Goal: Task Accomplishment & Management: Complete application form

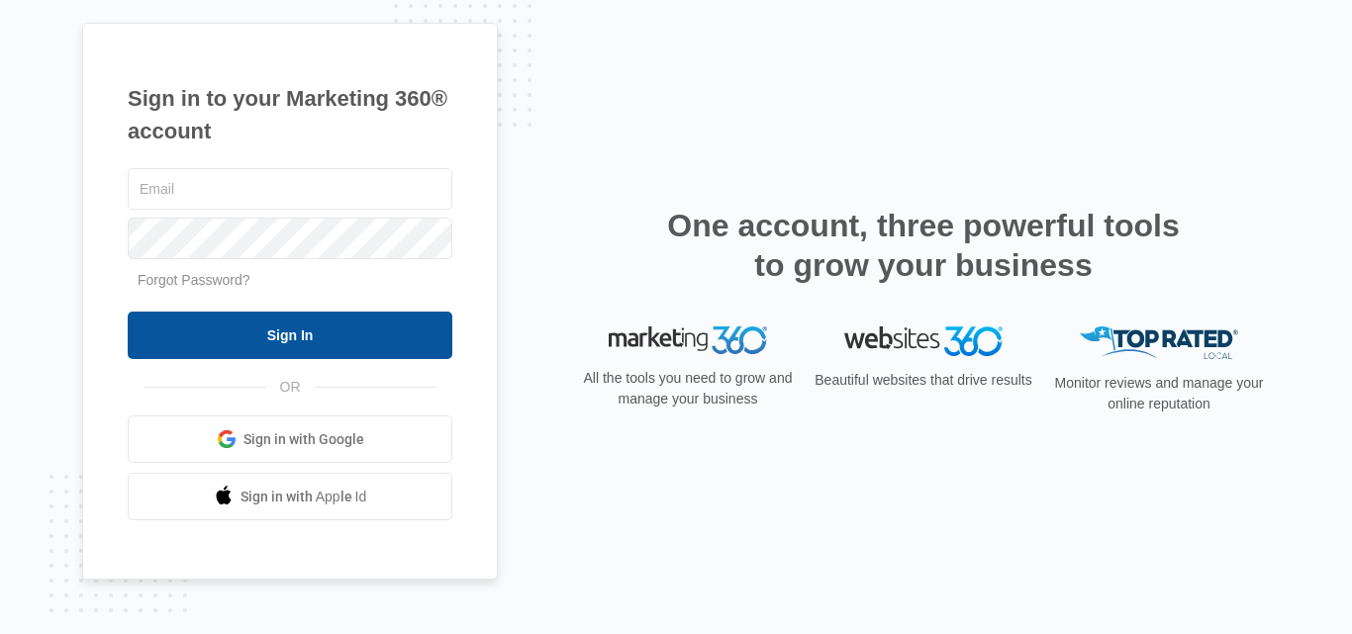
type input "[PERSON_NAME][EMAIL_ADDRESS][DOMAIN_NAME]"
click at [306, 352] on input "Sign In" at bounding box center [290, 335] width 325 height 47
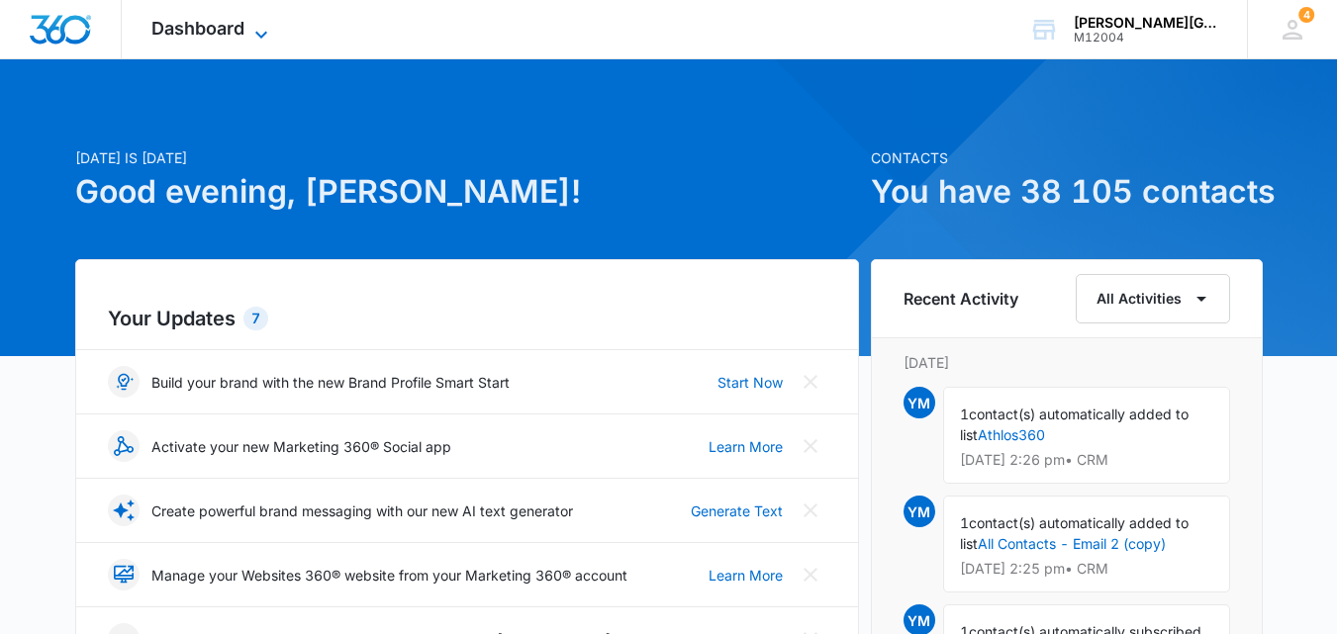
click at [257, 34] on icon at bounding box center [261, 34] width 12 height 7
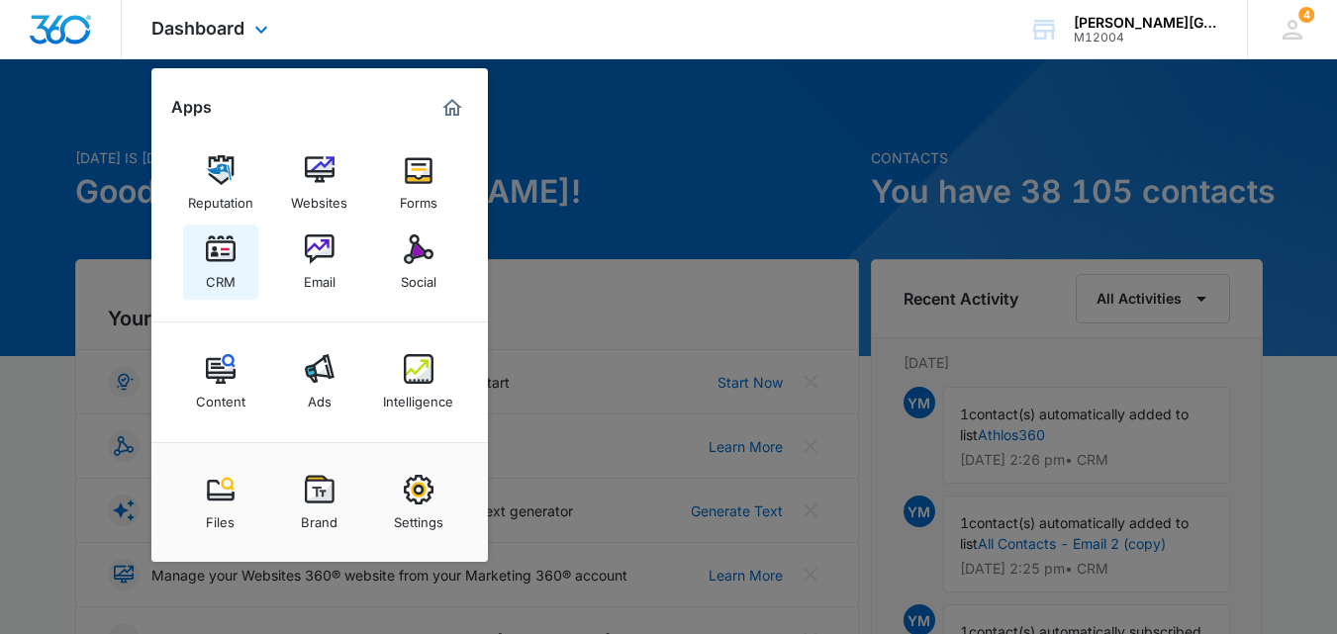
click at [197, 271] on link "CRM" at bounding box center [220, 262] width 75 height 75
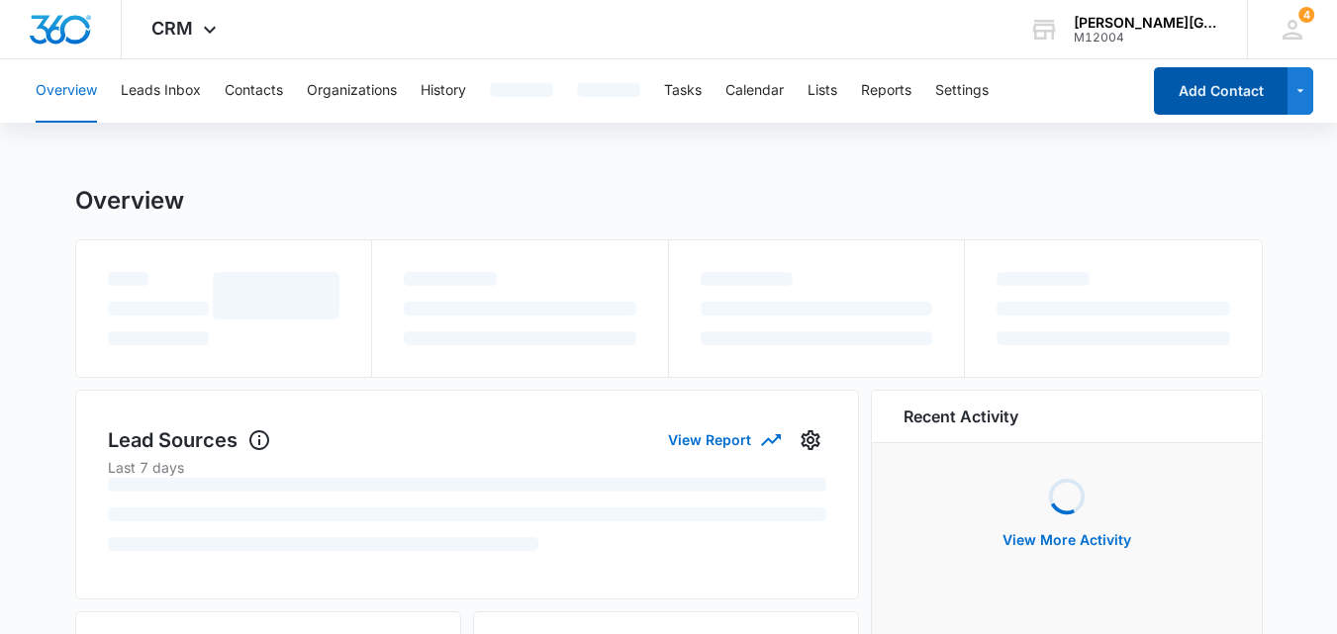
click at [1199, 85] on button "Add Contact" at bounding box center [1221, 90] width 134 height 47
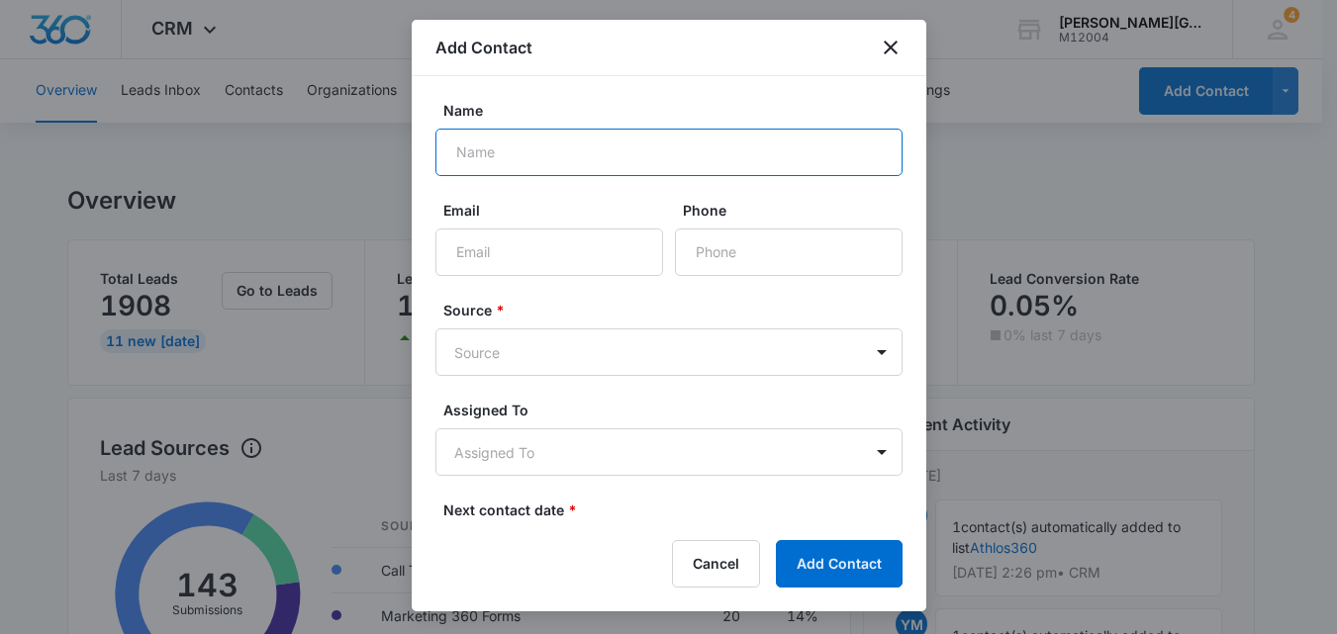
click at [613, 146] on input "Name" at bounding box center [668, 152] width 467 height 47
paste input "Nayana Deepak"
type input "Nayana Deepak"
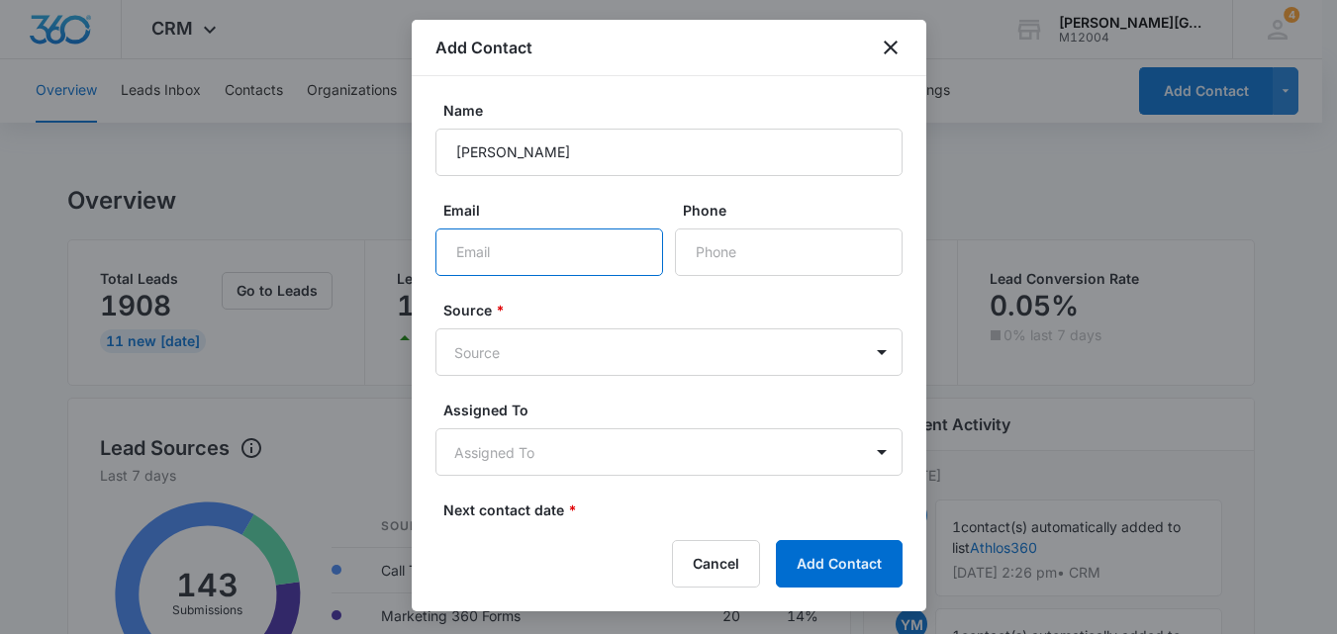
click at [505, 235] on input "Email" at bounding box center [549, 252] width 228 height 47
paste input "Nayanadeepak1302@gmail.com"
type input "Nayanadeepak1302@gmail.com"
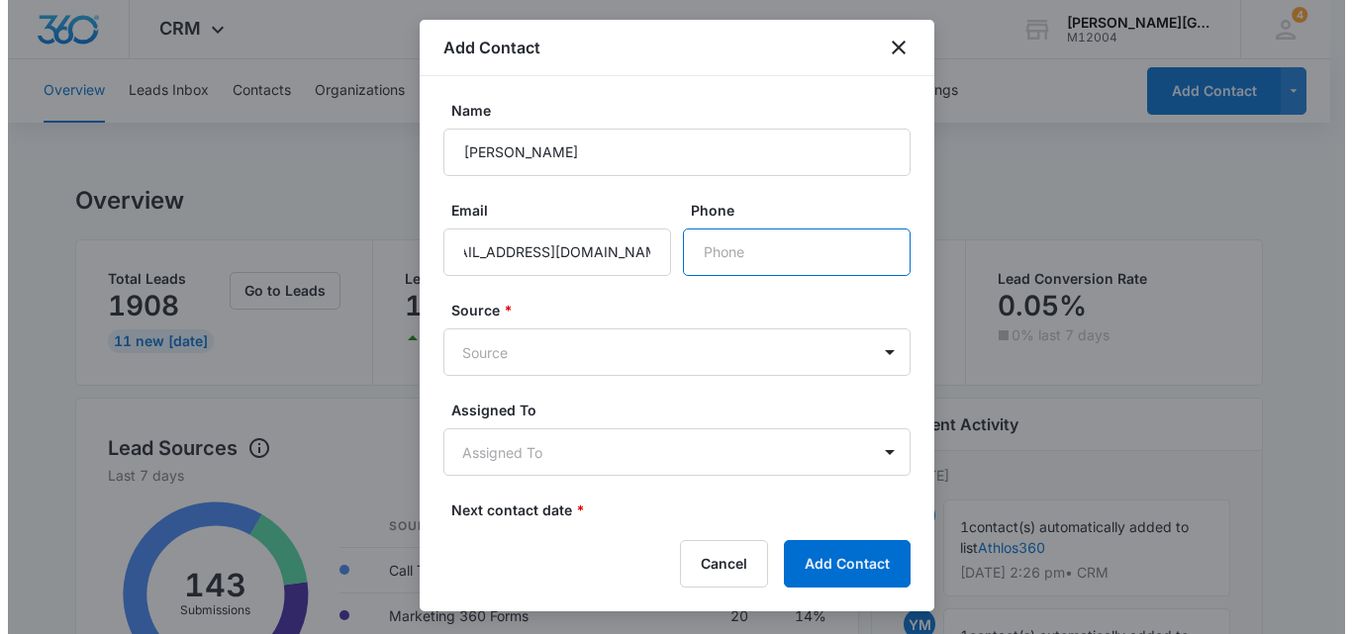
scroll to position [0, 0]
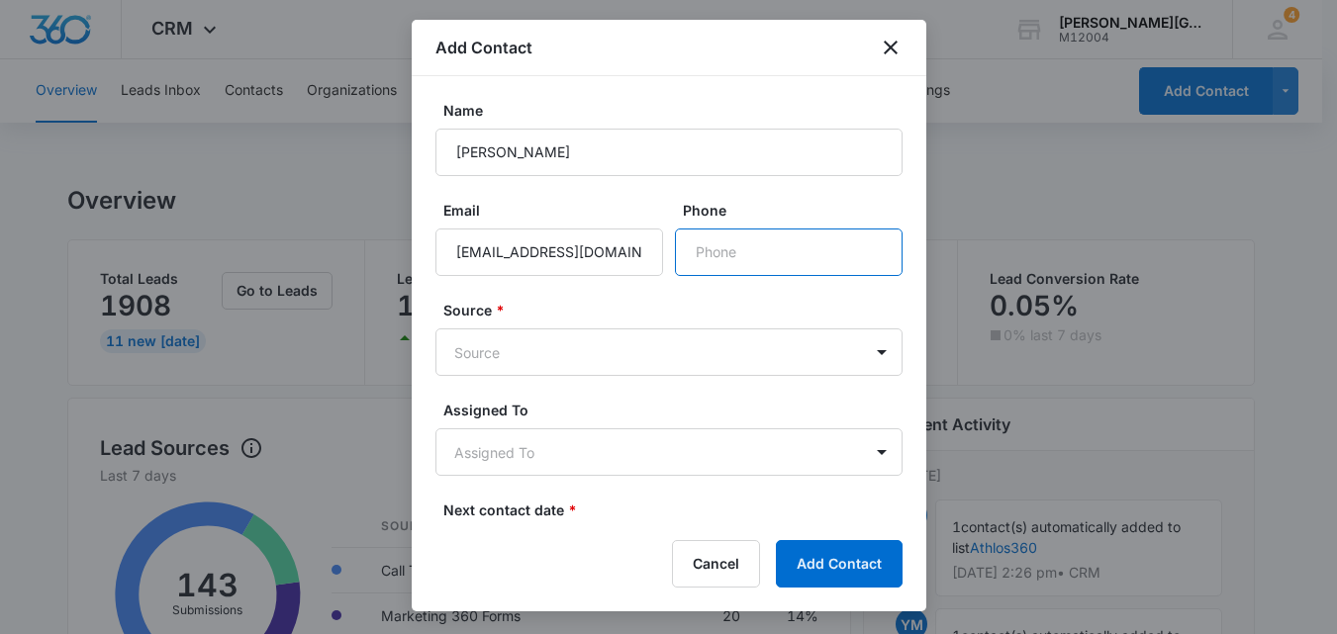
click at [771, 248] on input "Phone" at bounding box center [789, 252] width 228 height 47
paste input "(408) 859-5084"
type input "(408) 859-5084"
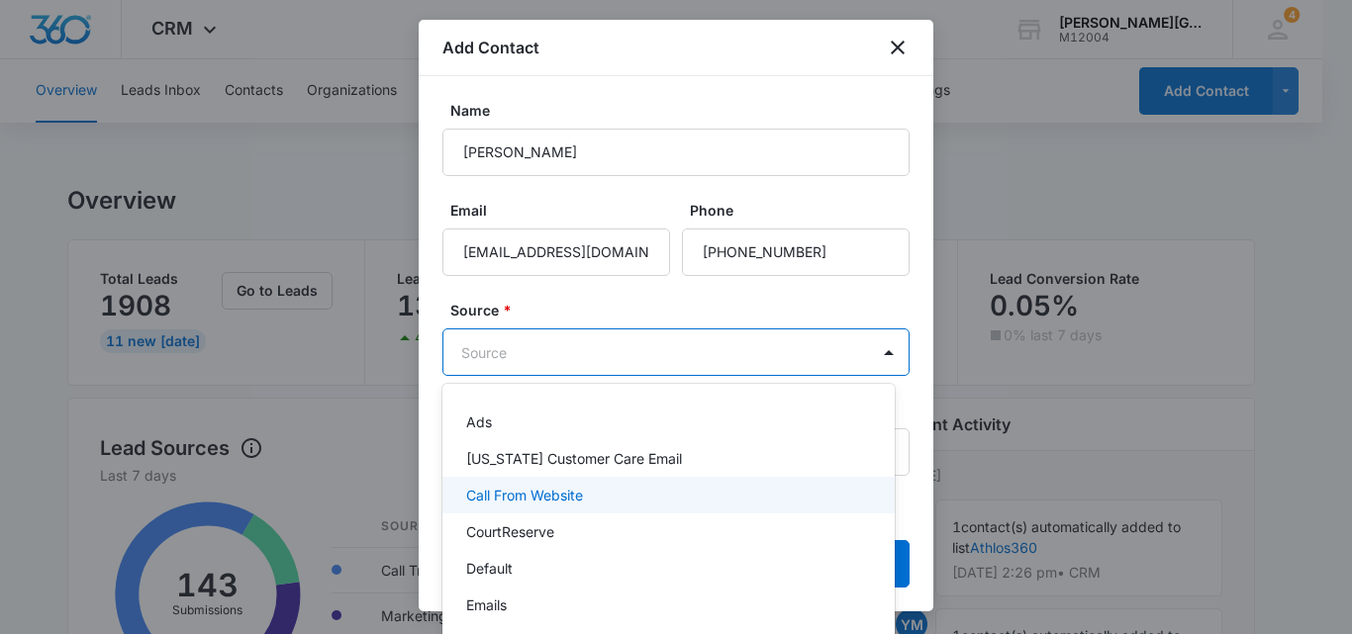
click at [559, 496] on p "Call From Website" at bounding box center [524, 495] width 117 height 21
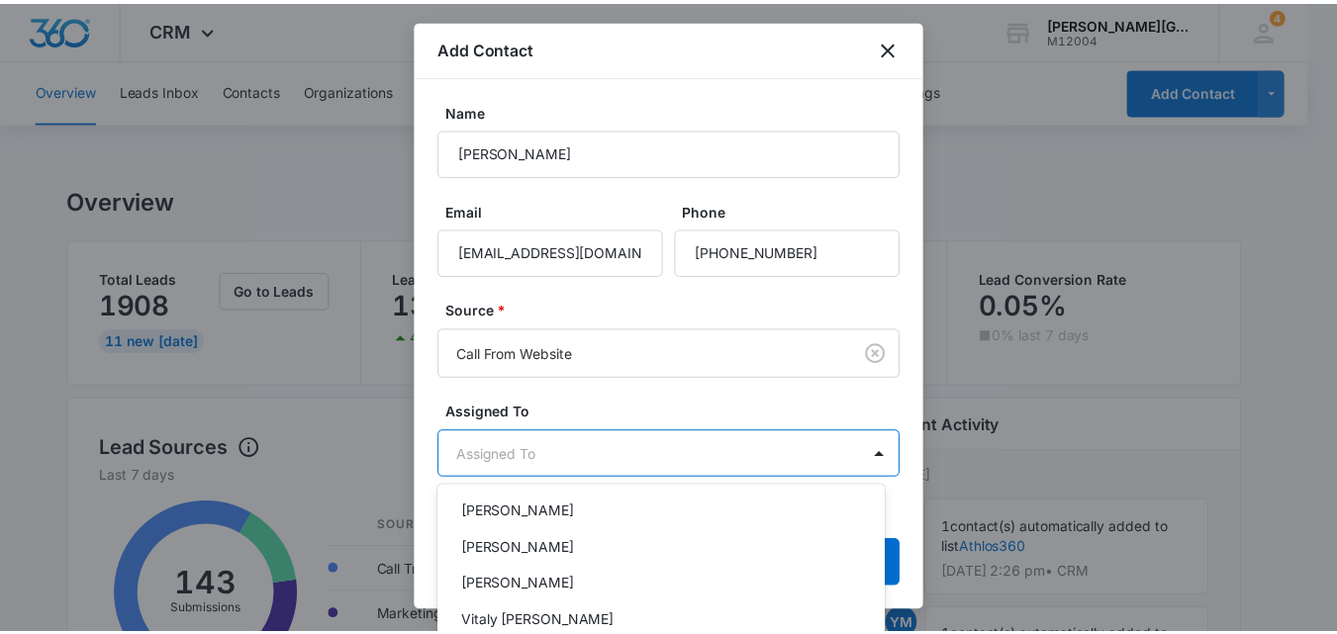
scroll to position [297, 0]
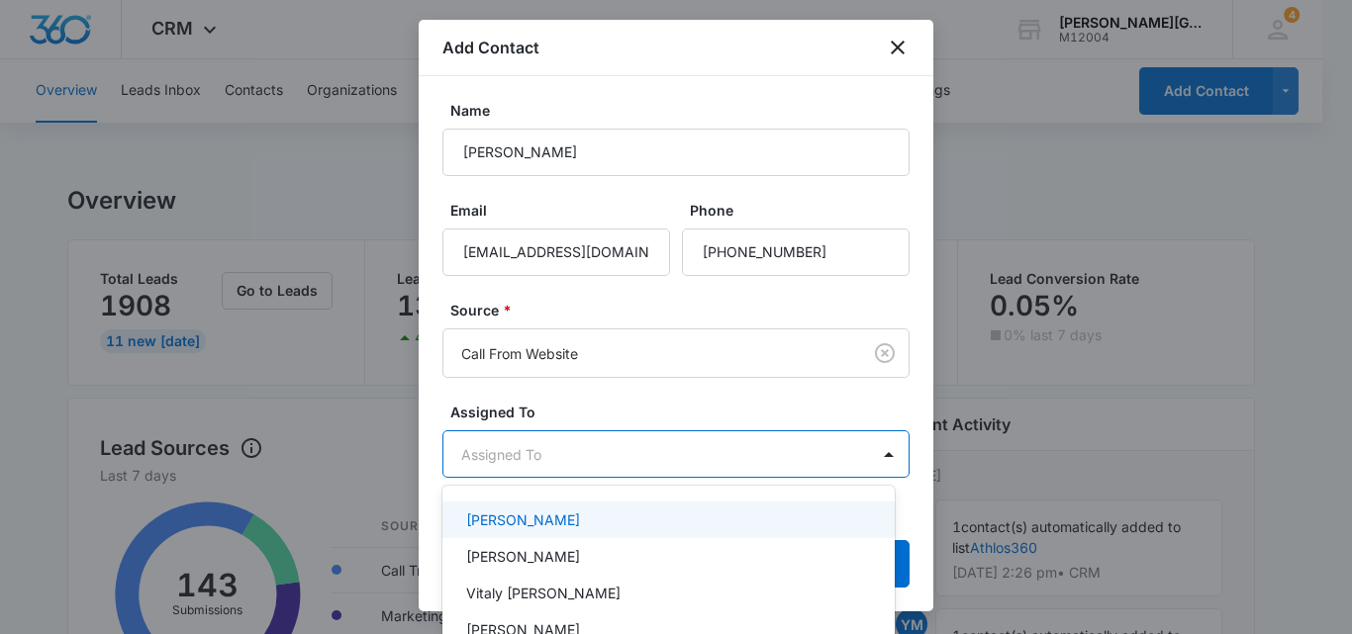
click at [580, 515] on p "Ekaterina Deriabina" at bounding box center [523, 520] width 114 height 21
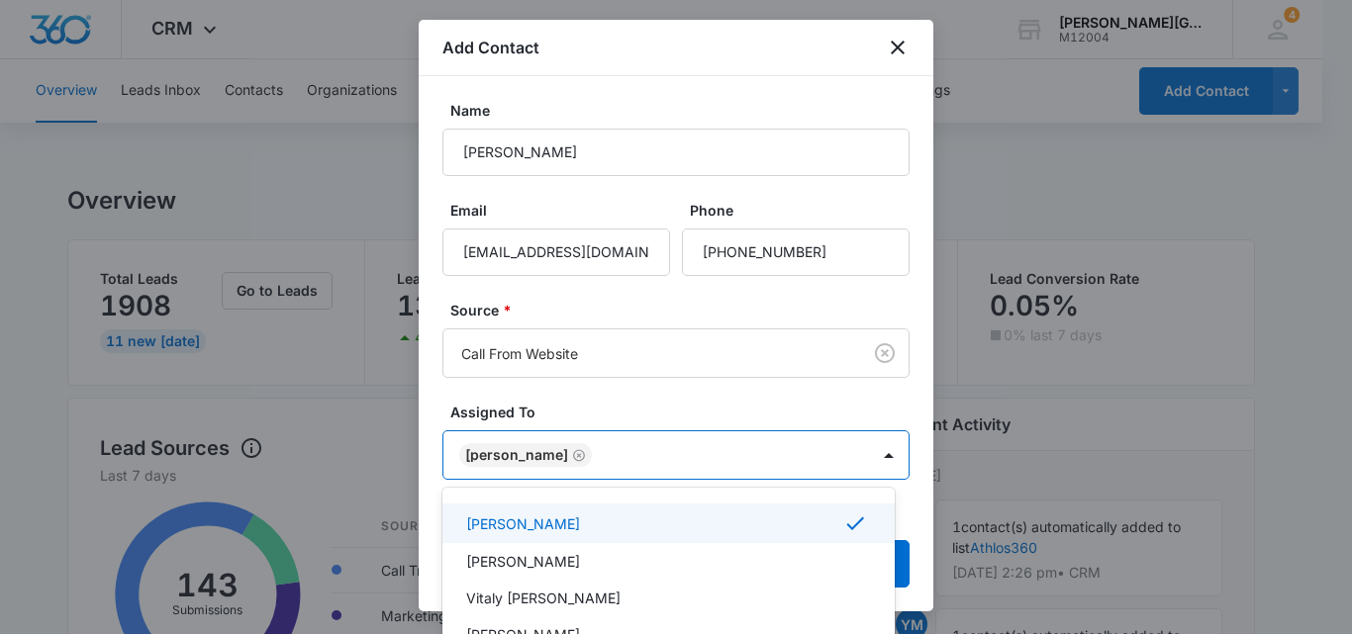
click at [796, 396] on div at bounding box center [676, 317] width 1352 height 634
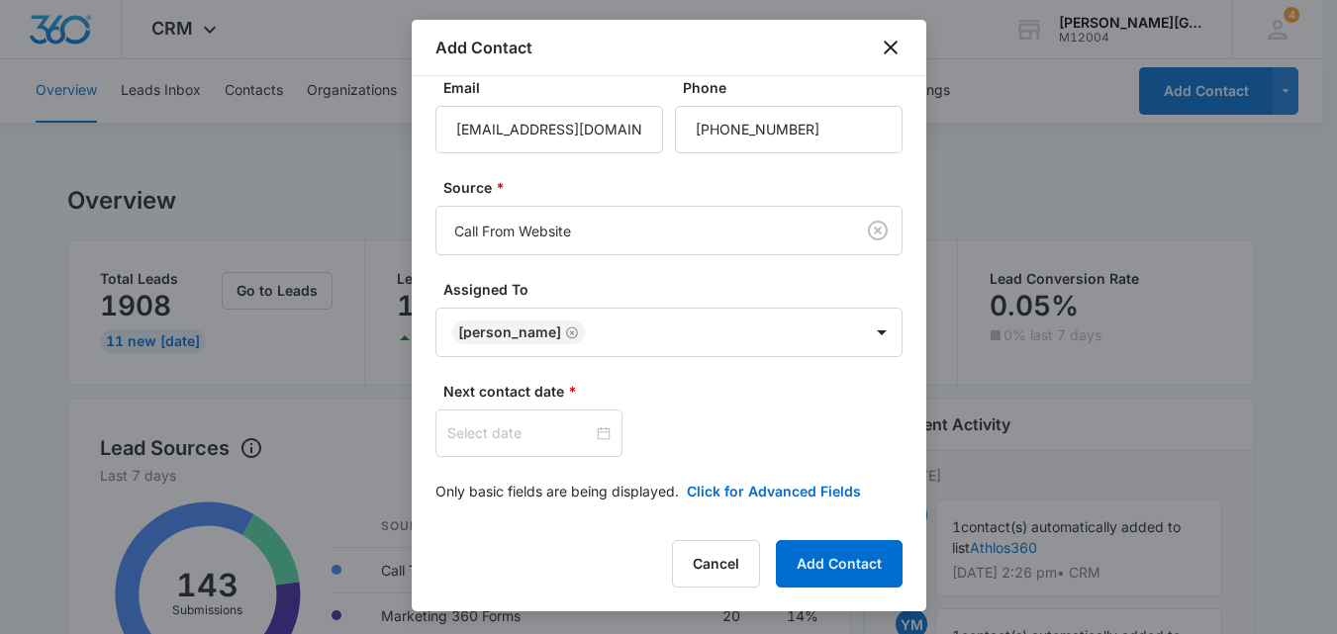
scroll to position [128, 0]
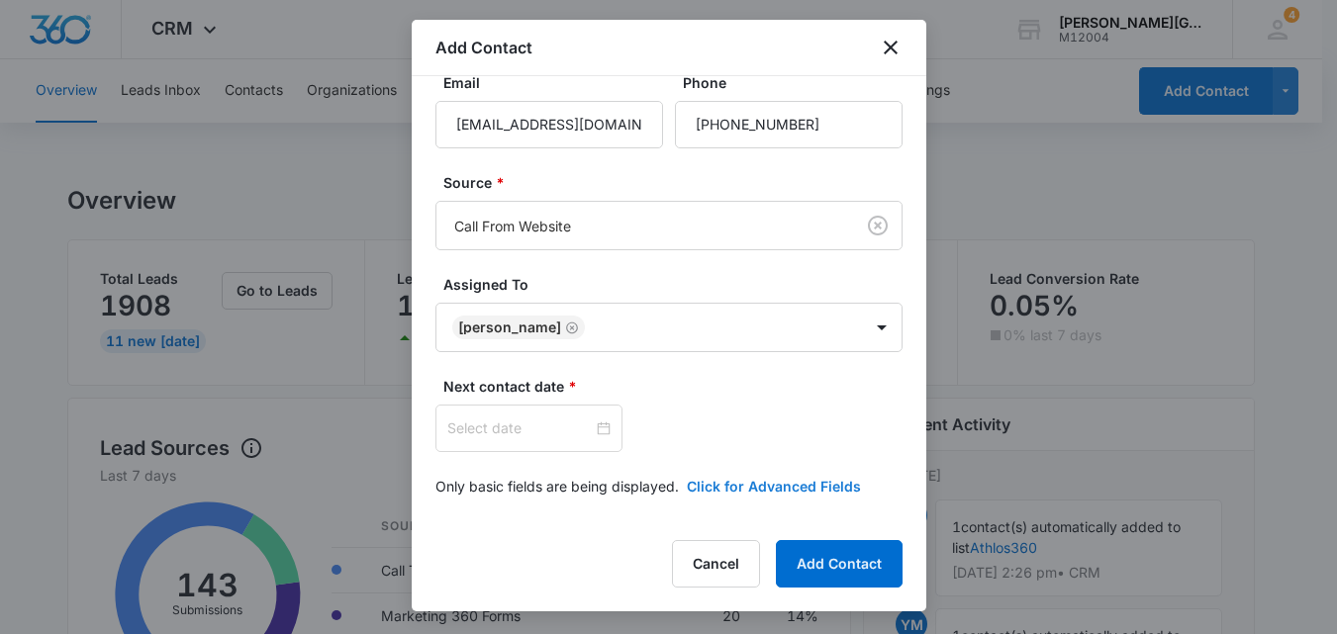
click at [777, 487] on button "Click for Advanced Fields" at bounding box center [774, 486] width 174 height 21
click at [596, 430] on div at bounding box center [528, 429] width 163 height 22
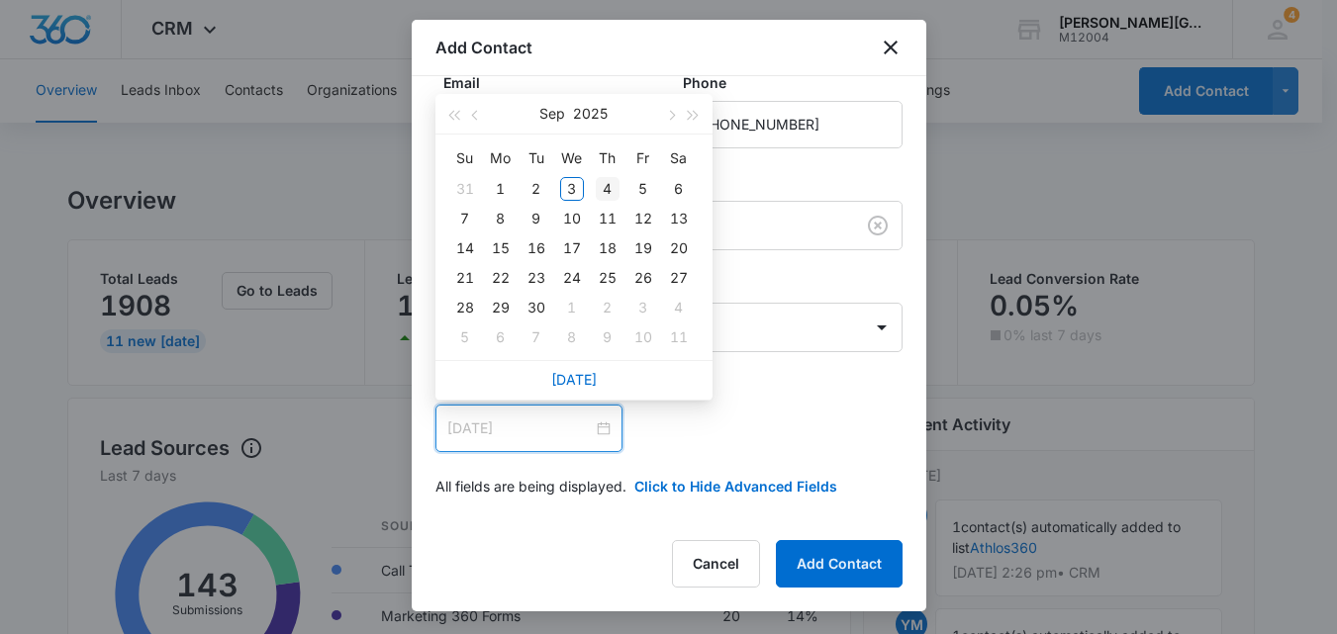
click at [606, 193] on div "4" at bounding box center [608, 189] width 24 height 24
type input "Sep 5, 2025"
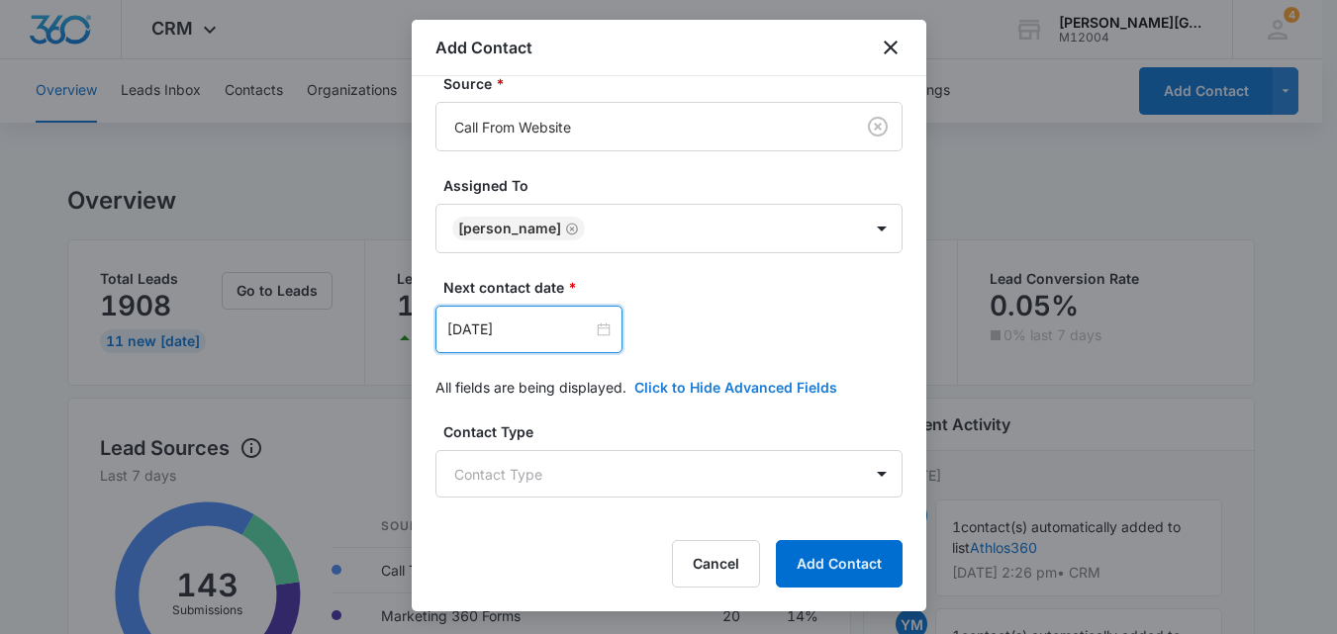
click at [745, 391] on button "Click to Hide Advanced Fields" at bounding box center [735, 387] width 203 height 21
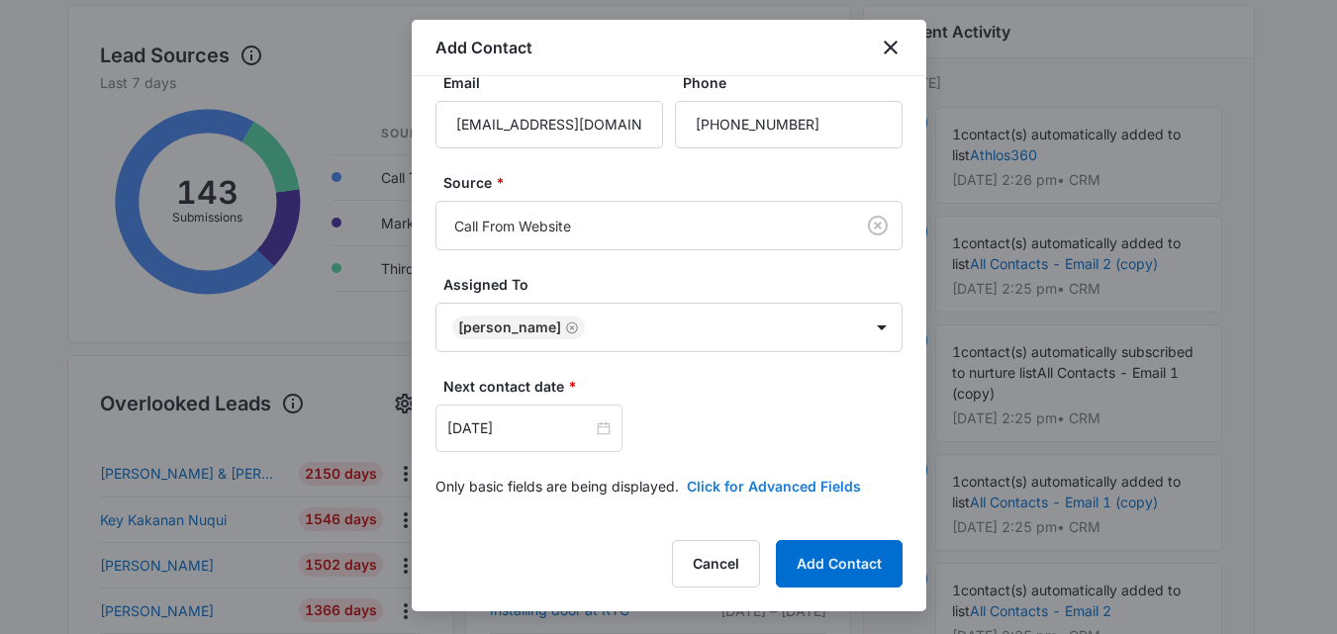
scroll to position [495, 0]
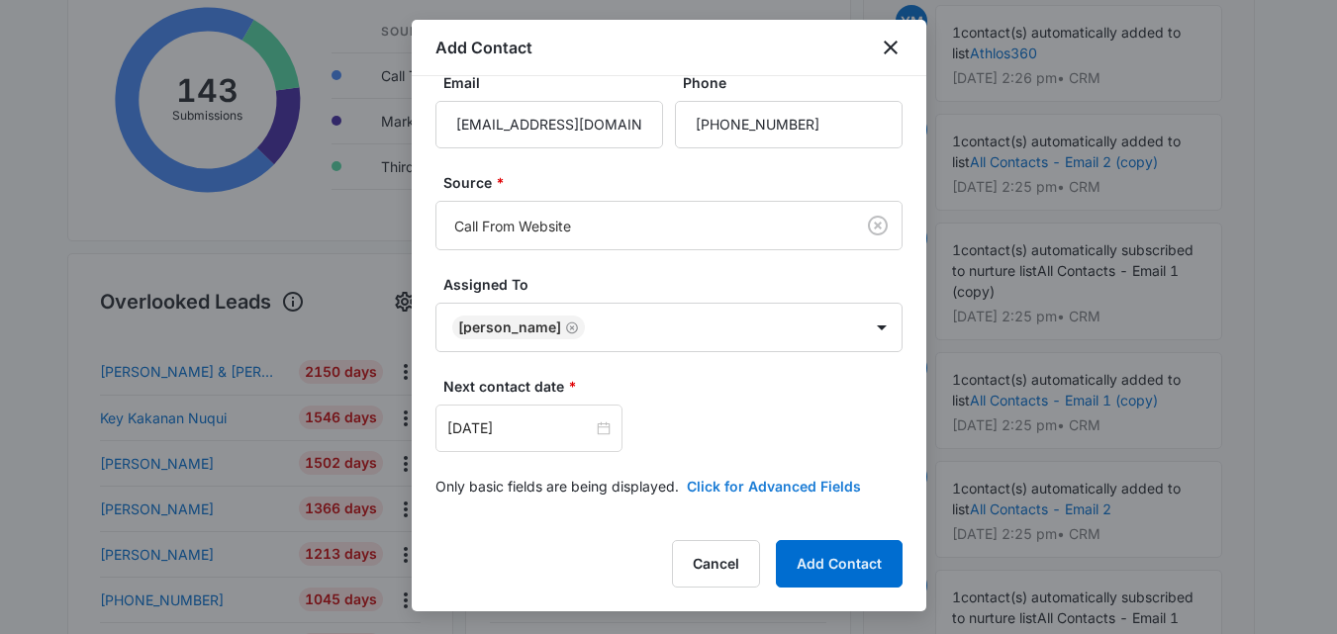
click at [768, 490] on button "Click for Advanced Fields" at bounding box center [774, 486] width 174 height 21
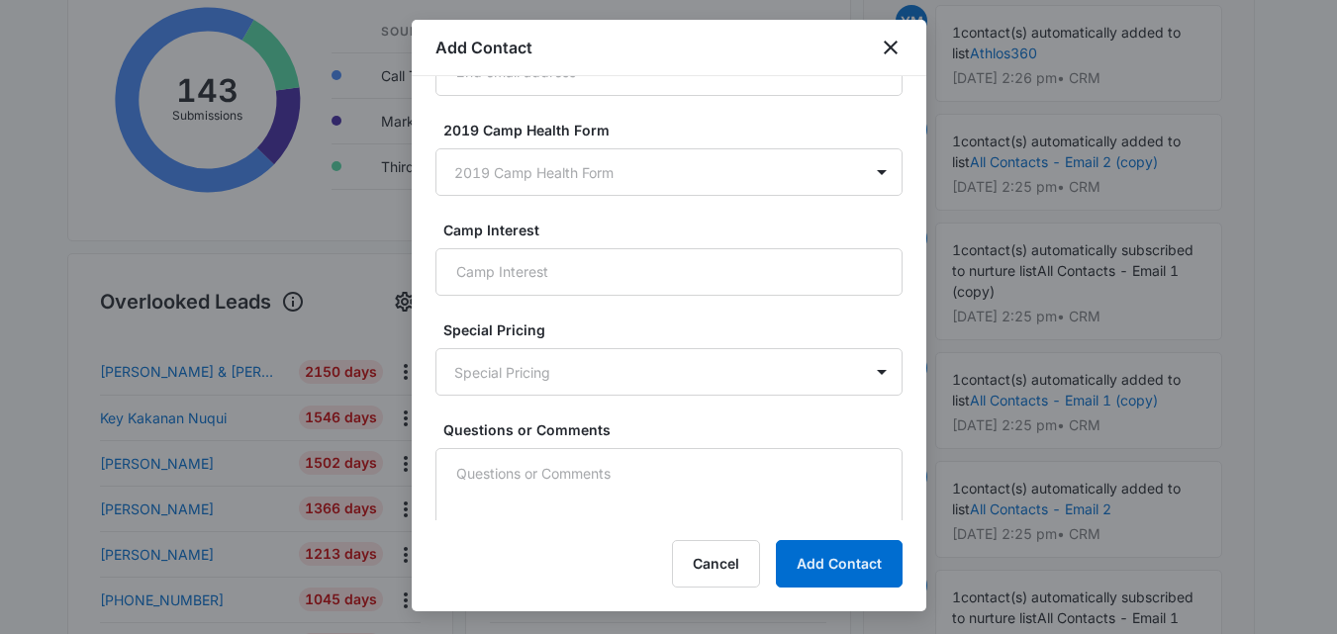
scroll to position [1751, 0]
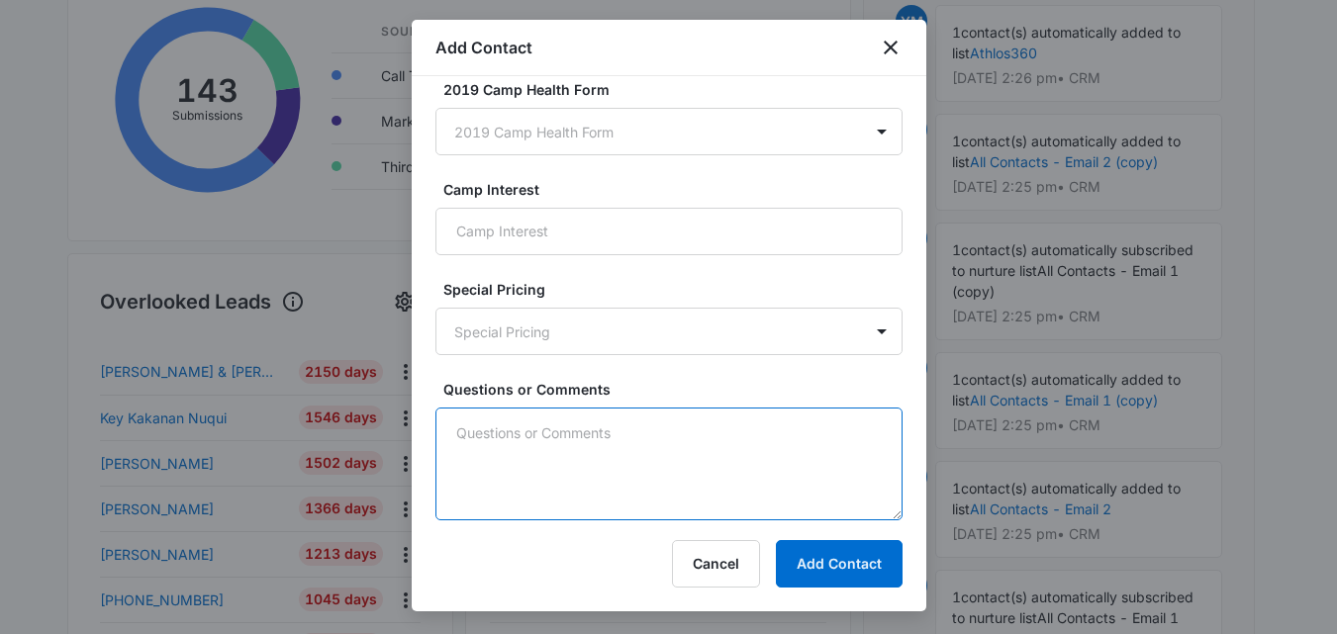
click at [611, 438] on textarea "Questions or Comments" at bounding box center [668, 464] width 467 height 113
click at [717, 459] on textarea "Questions or Comments" at bounding box center [668, 464] width 467 height 113
paste textarea "new lead looking to enroll her five years old daughter but first of all she wan…"
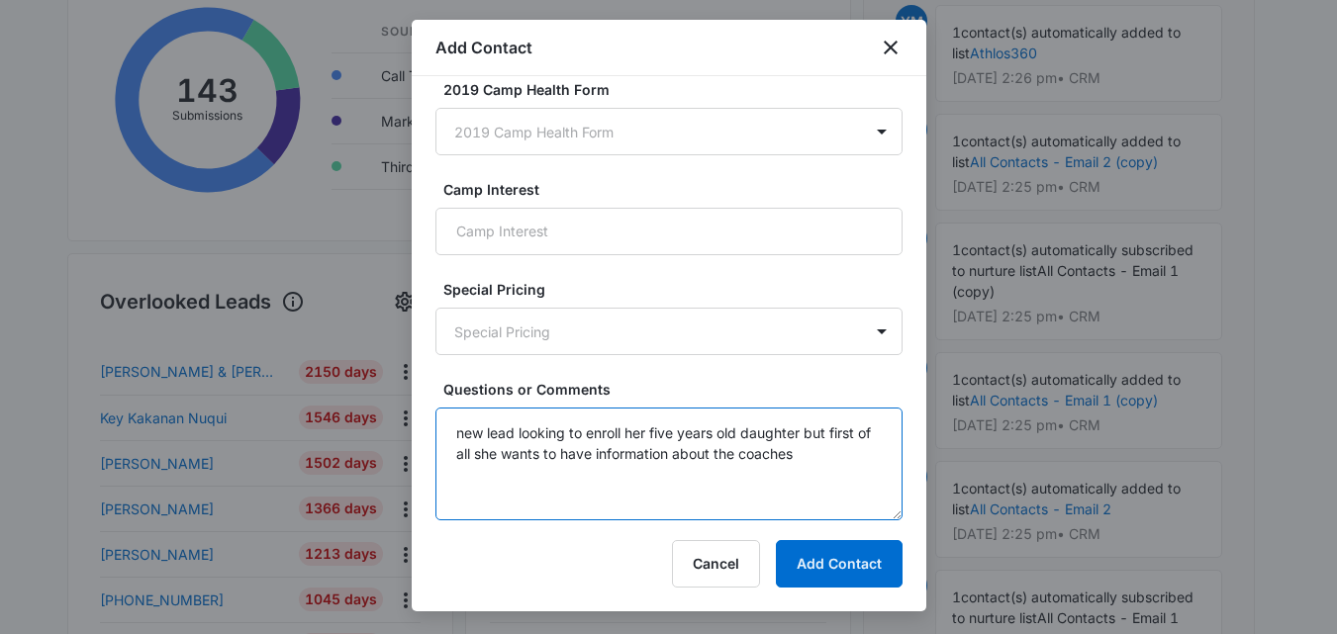
click at [462, 427] on textarea "new lead looking to enroll her five years old daughter but first of all she wan…" at bounding box center [668, 464] width 467 height 113
type textarea "New lead looking to enroll her five years old daughter but first of all she wan…"
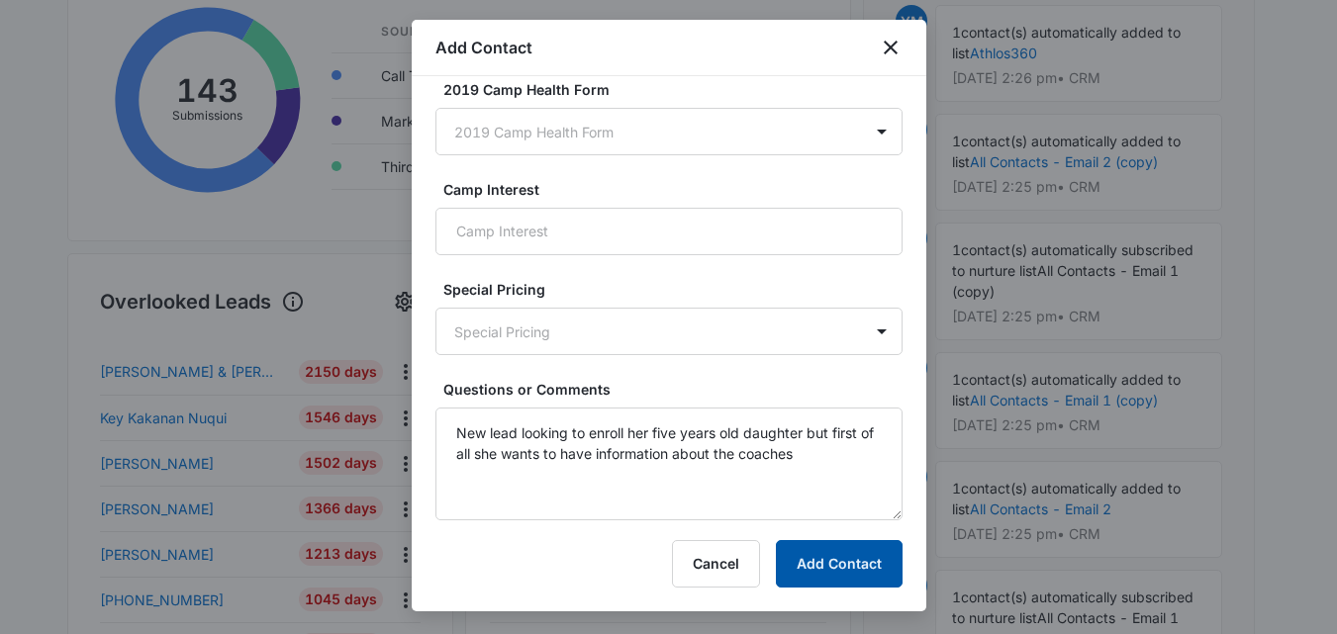
click at [852, 550] on button "Add Contact" at bounding box center [839, 563] width 127 height 47
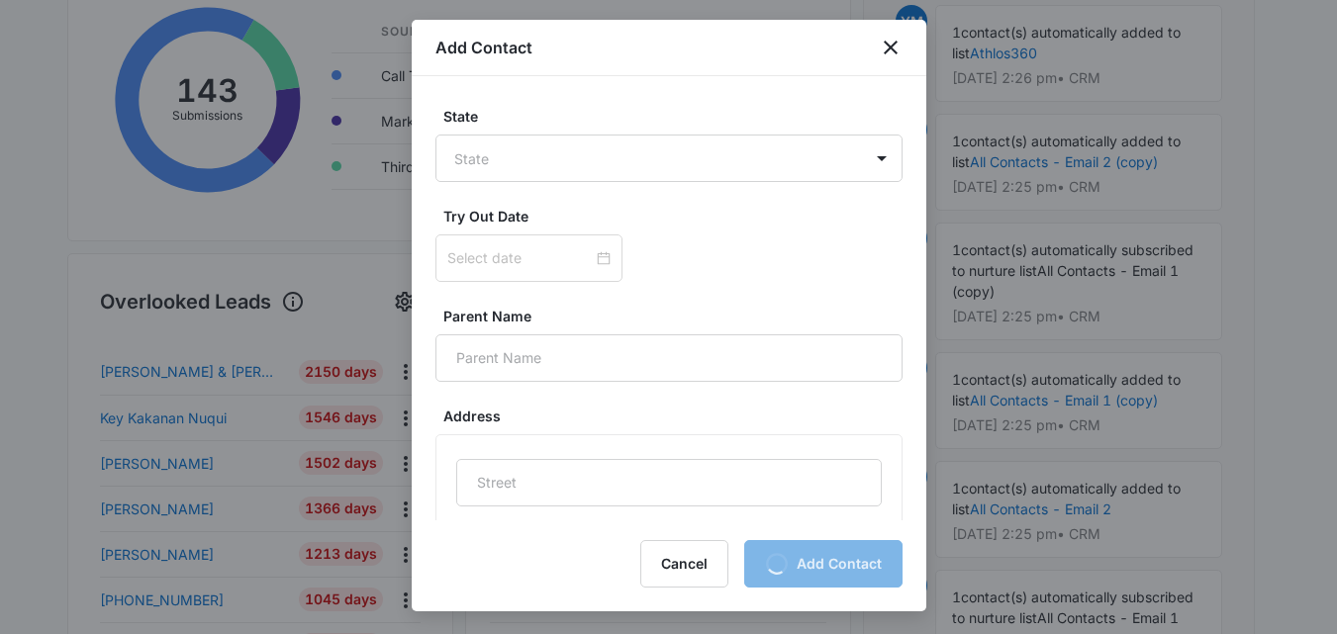
scroll to position [861, 0]
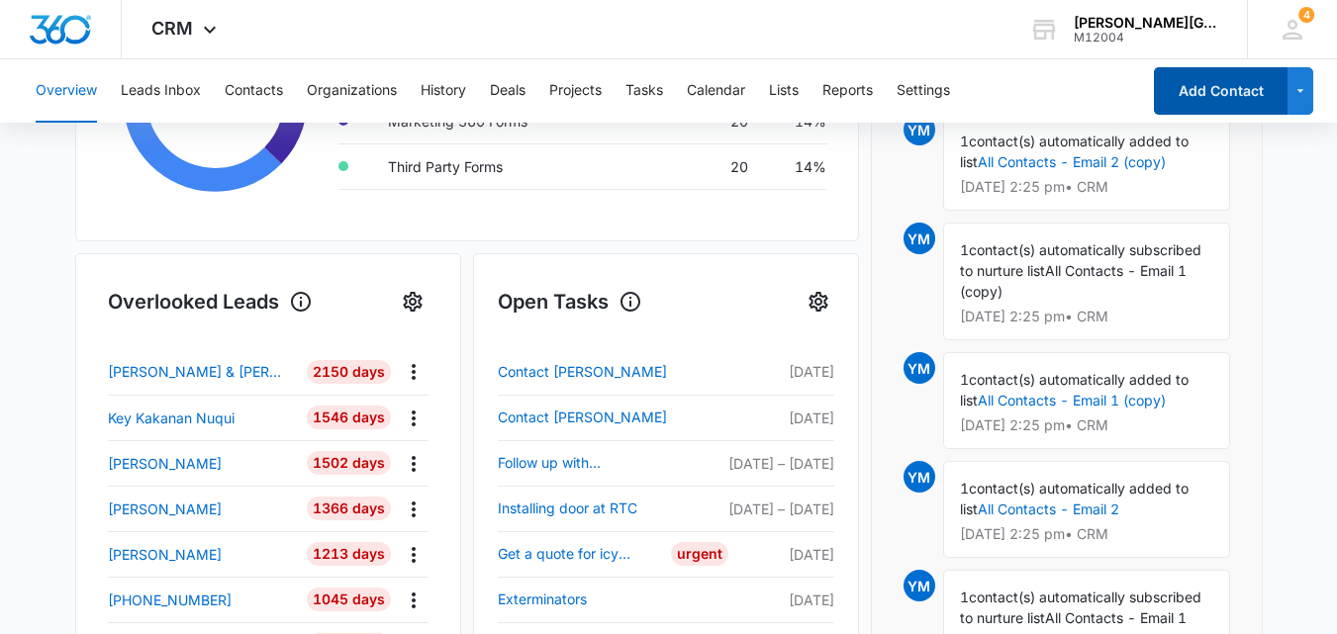
click at [1225, 97] on button "Add Contact" at bounding box center [1221, 90] width 134 height 47
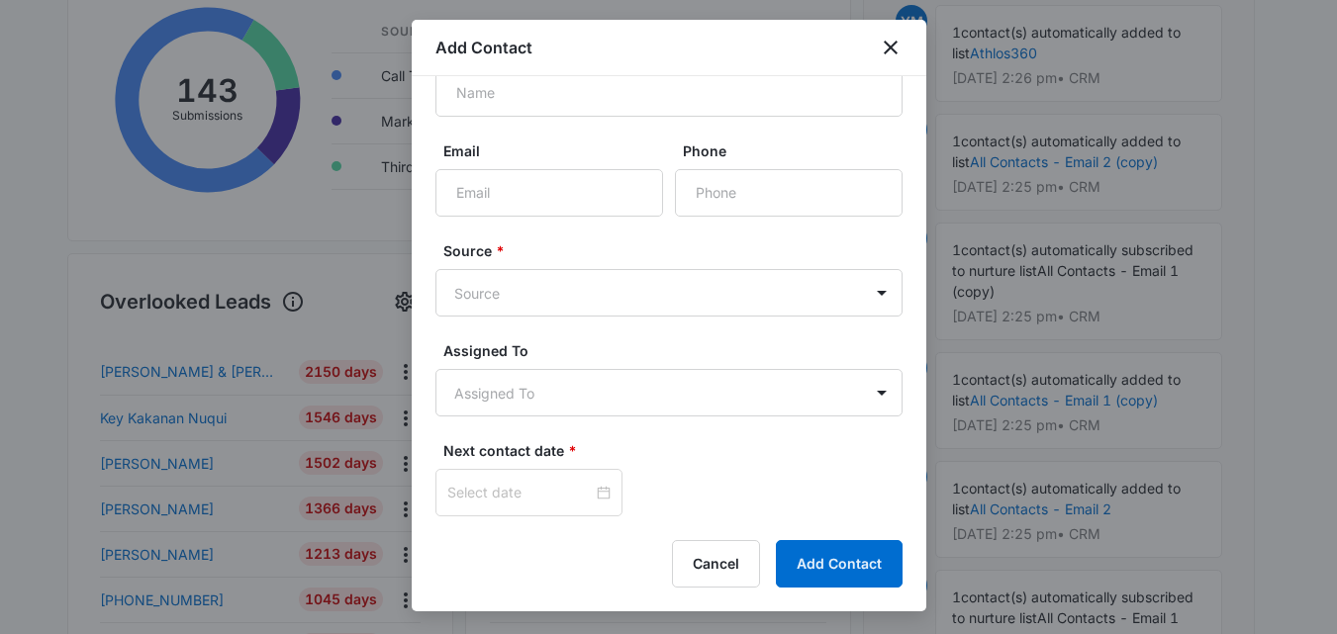
scroll to position [124, 0]
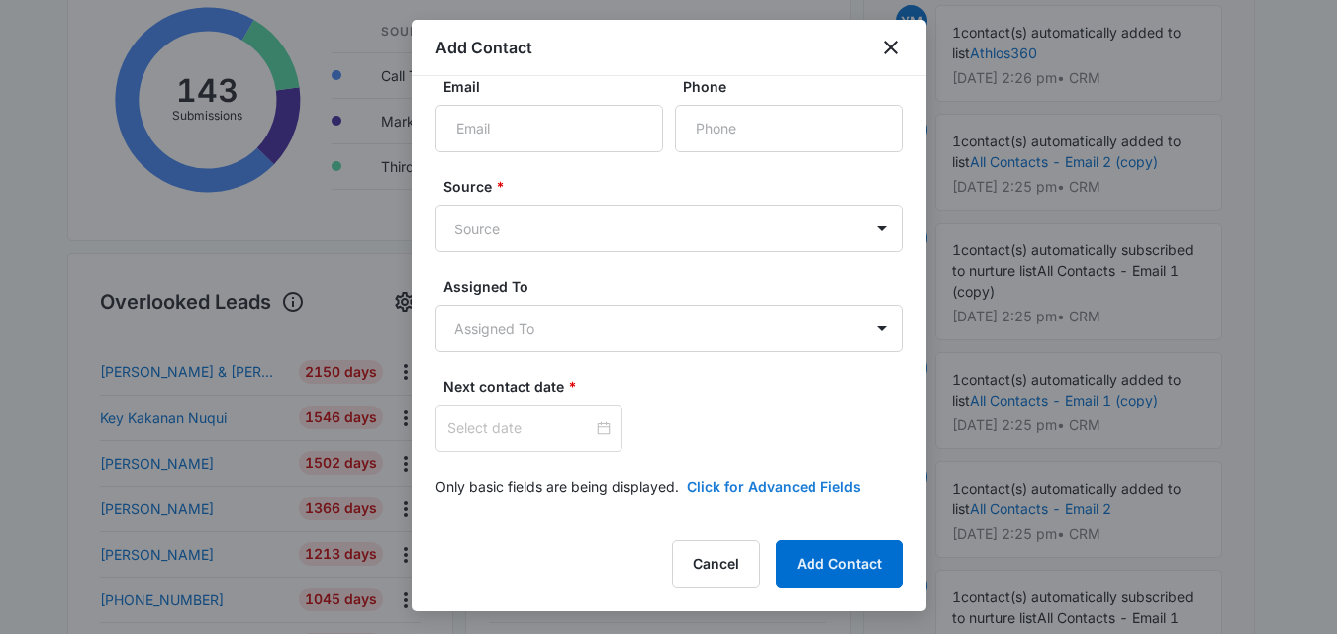
click at [754, 491] on button "Click for Advanced Fields" at bounding box center [774, 486] width 174 height 21
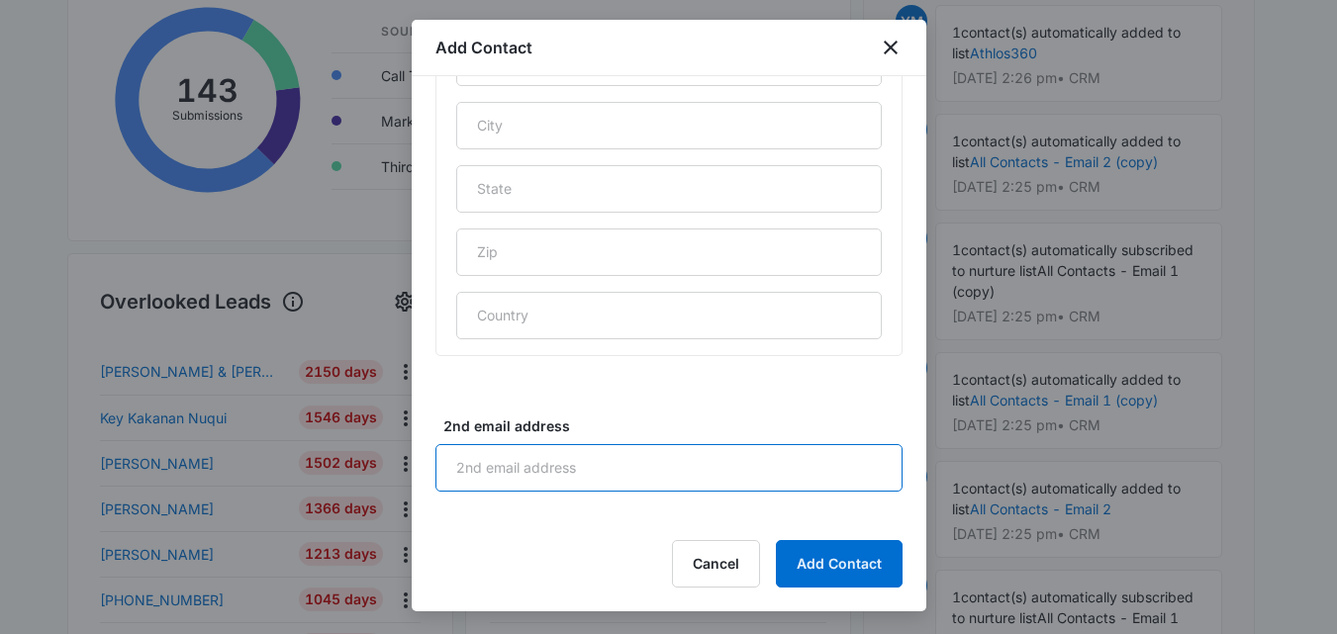
click at [682, 485] on input "2nd email address" at bounding box center [668, 467] width 467 height 47
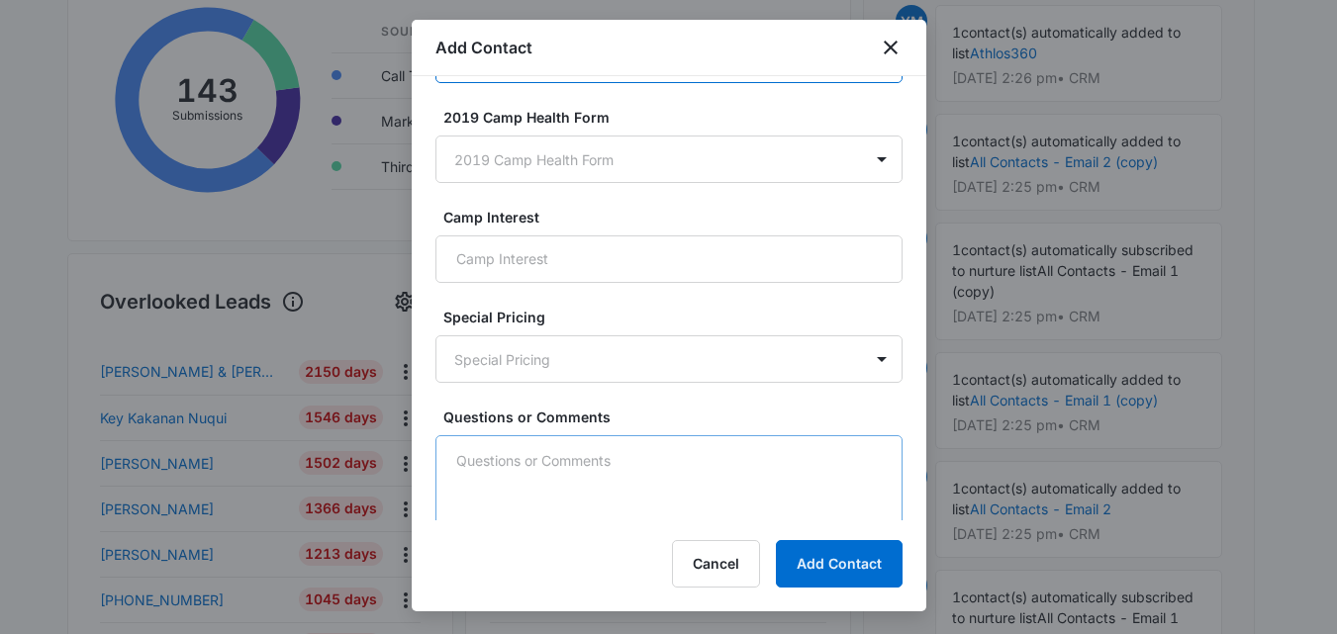
scroll to position [1747, 0]
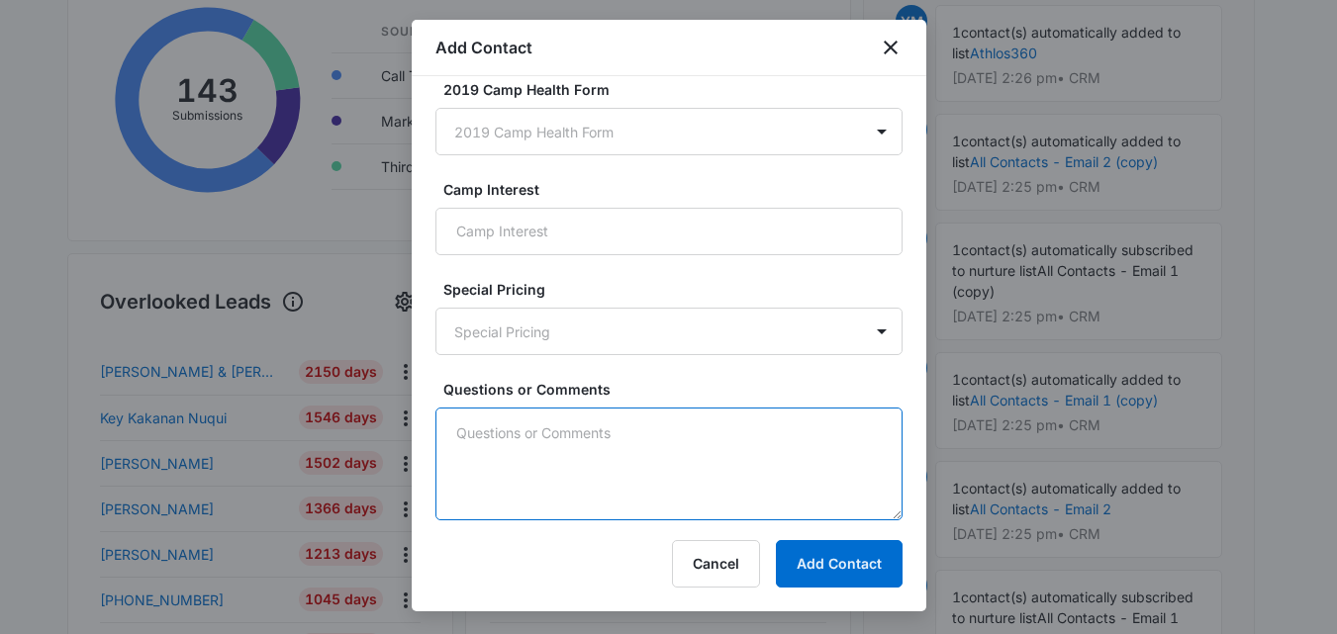
click at [634, 445] on textarea "Questions or Comments" at bounding box center [668, 464] width 467 height 113
paste textarea "Hi Kate, new lead please contact?"
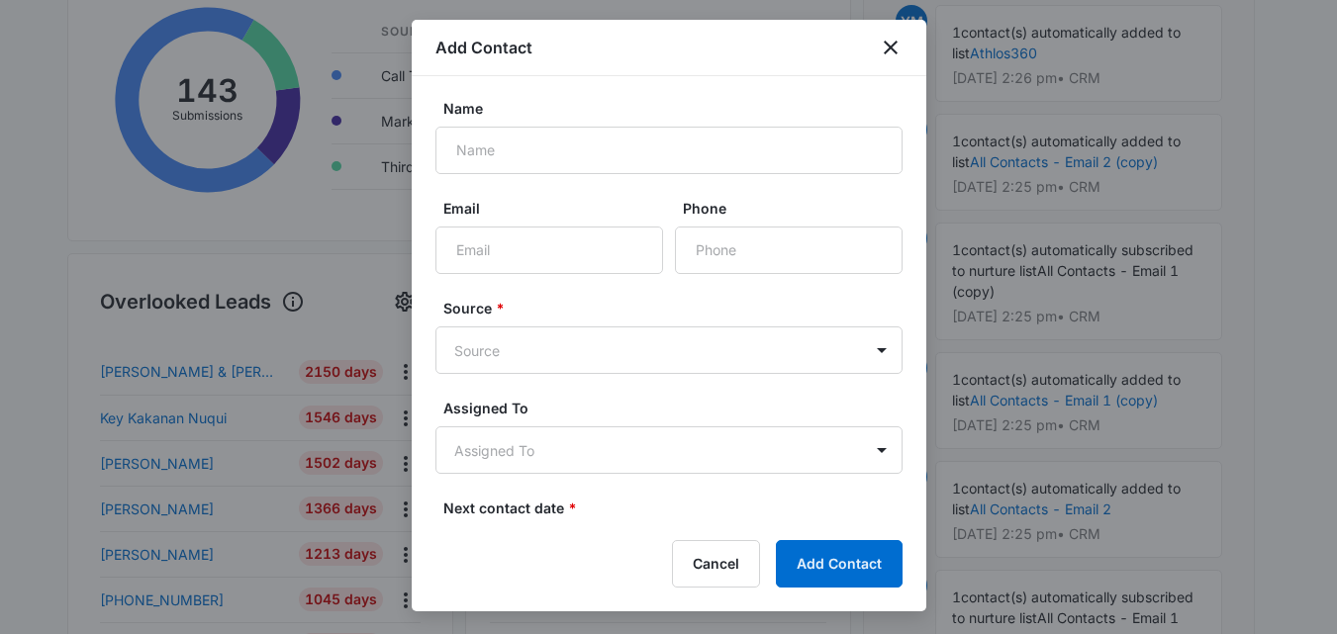
scroll to position [0, 0]
type textarea "Hi Kate, new lead please contact?"
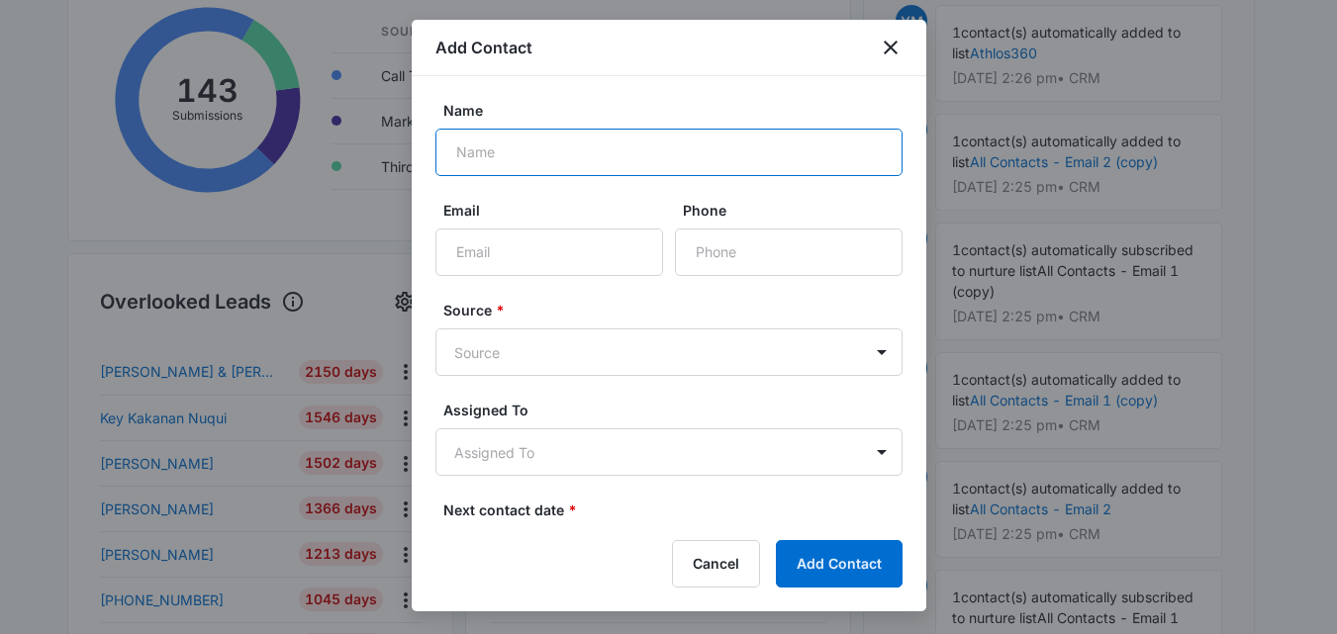
click at [573, 162] on input "Name" at bounding box center [668, 152] width 467 height 47
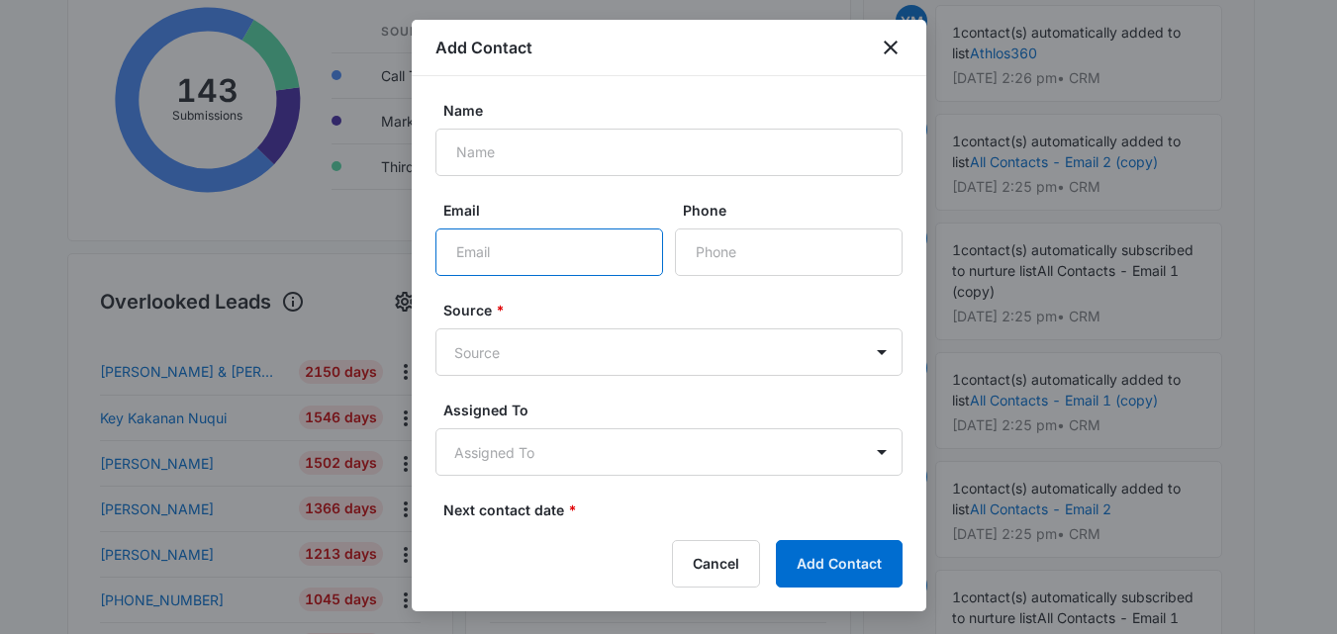
click at [513, 256] on input "Email" at bounding box center [549, 252] width 228 height 47
paste input "Chernyshovaalena11@gmail.com"
type input "Chernyshovaalena11@gmail.com"
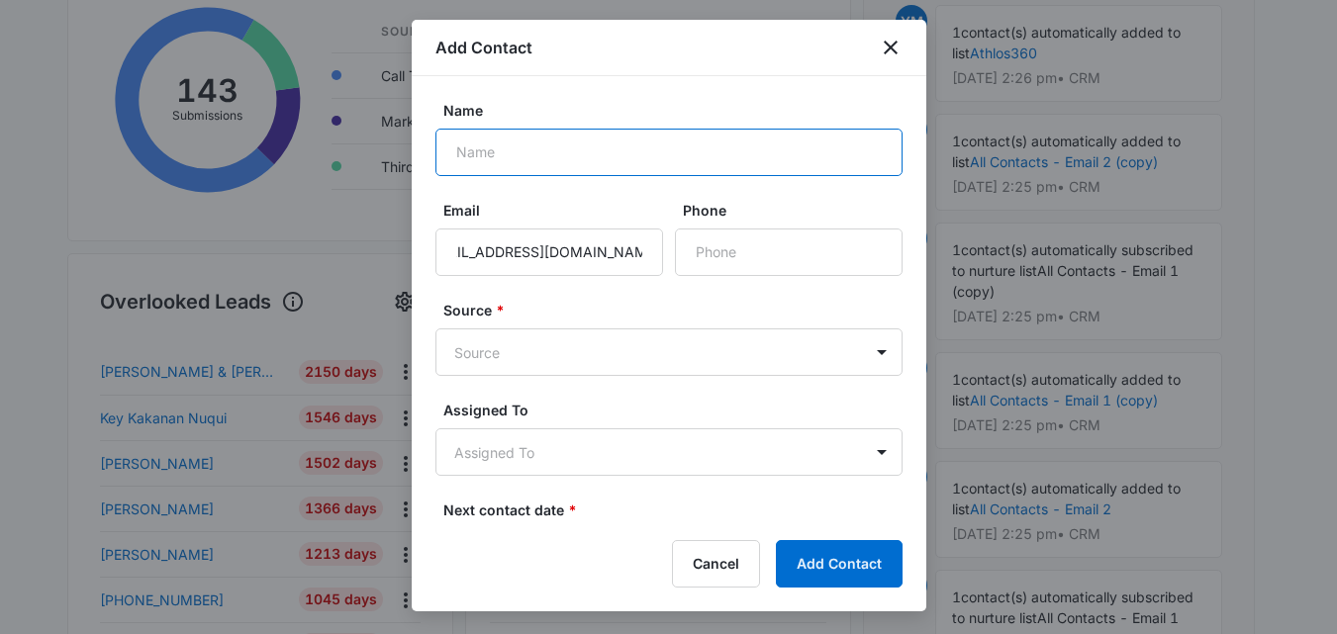
scroll to position [0, 0]
click at [557, 137] on input "Name" at bounding box center [668, 152] width 467 height 47
paste input "Olena Chernyshova"
type input "Olena Chernyshova"
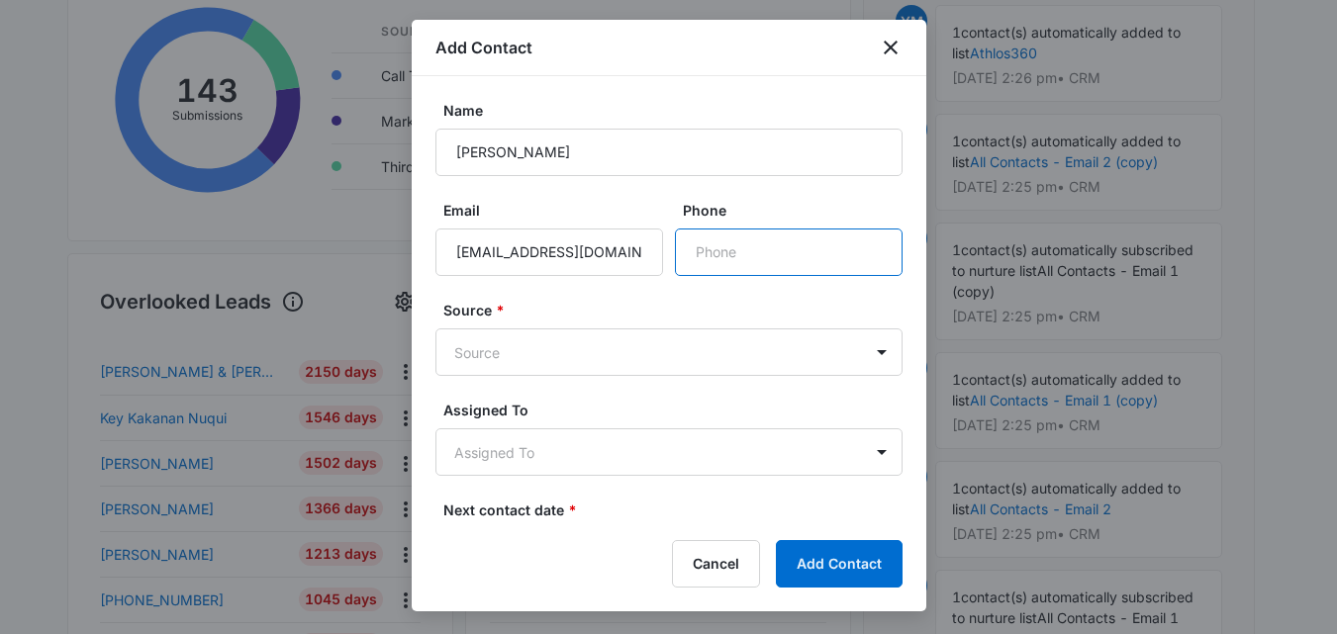
click at [803, 240] on input "Phone" at bounding box center [789, 252] width 228 height 47
paste input "(253) 202-8534"
type input "(253) 202-8534"
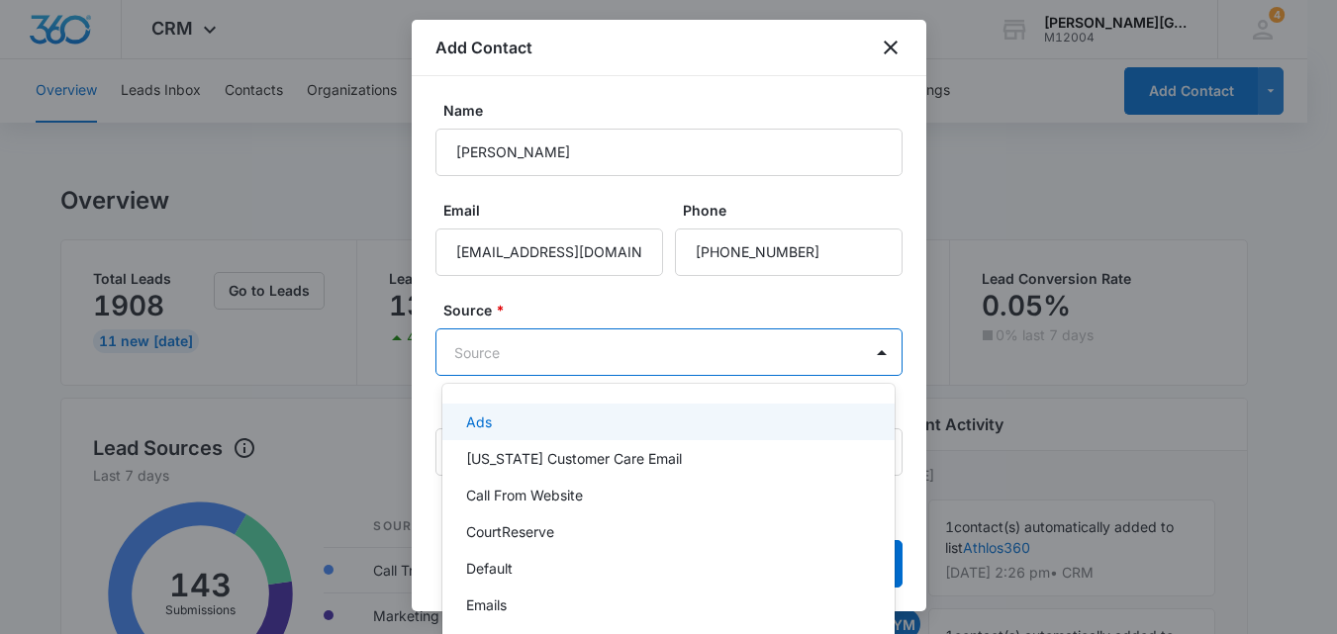
click at [567, 352] on body "CRM Apps Reputation Websites Forms CRM Email Social Content Ads Intelligence Fi…" at bounding box center [668, 317] width 1337 height 634
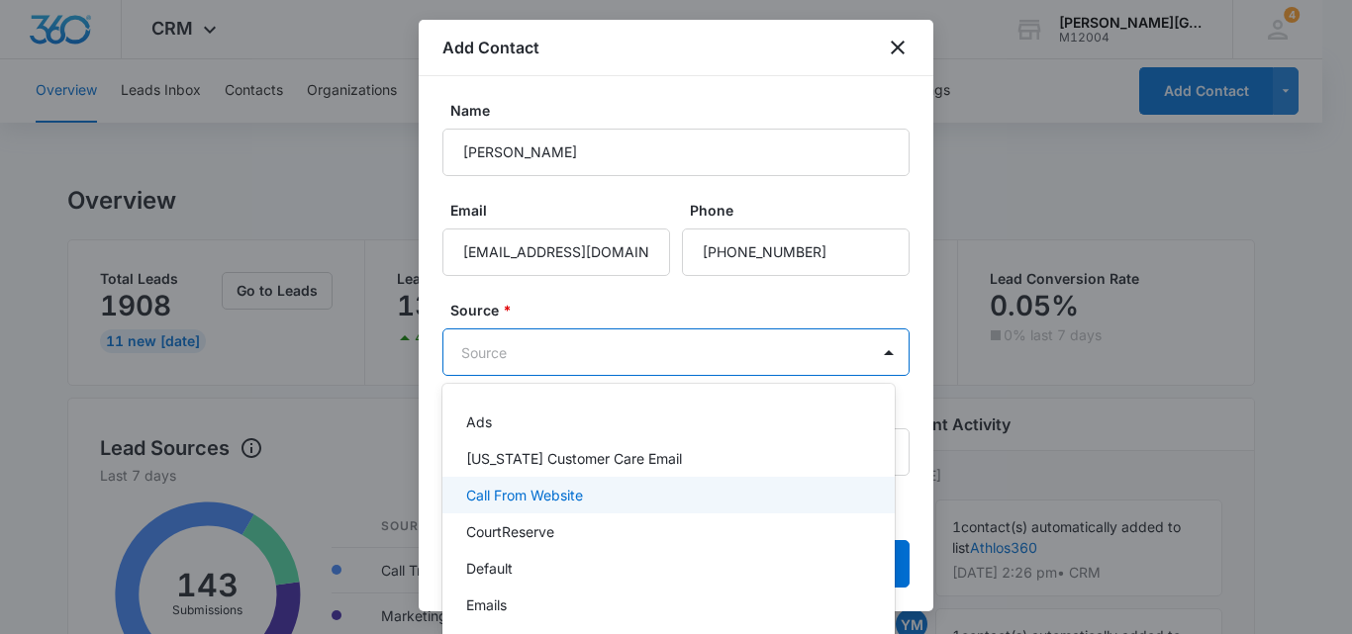
click at [532, 500] on p "Call From Website" at bounding box center [524, 495] width 117 height 21
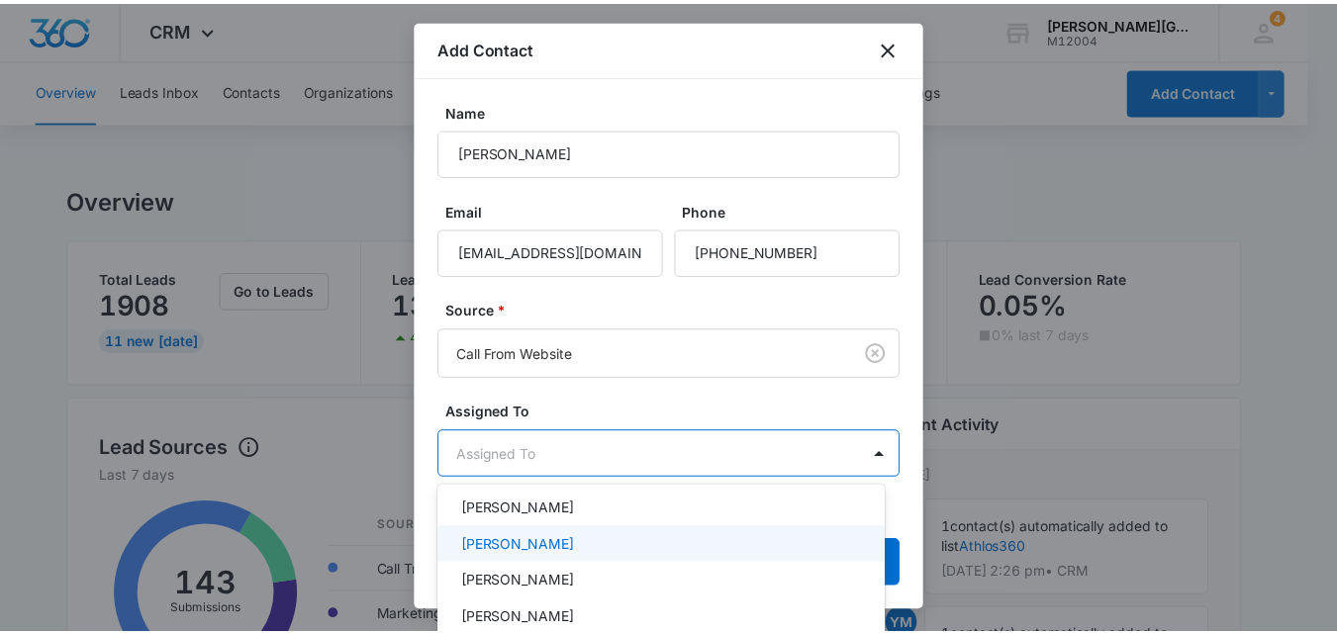
scroll to position [297, 0]
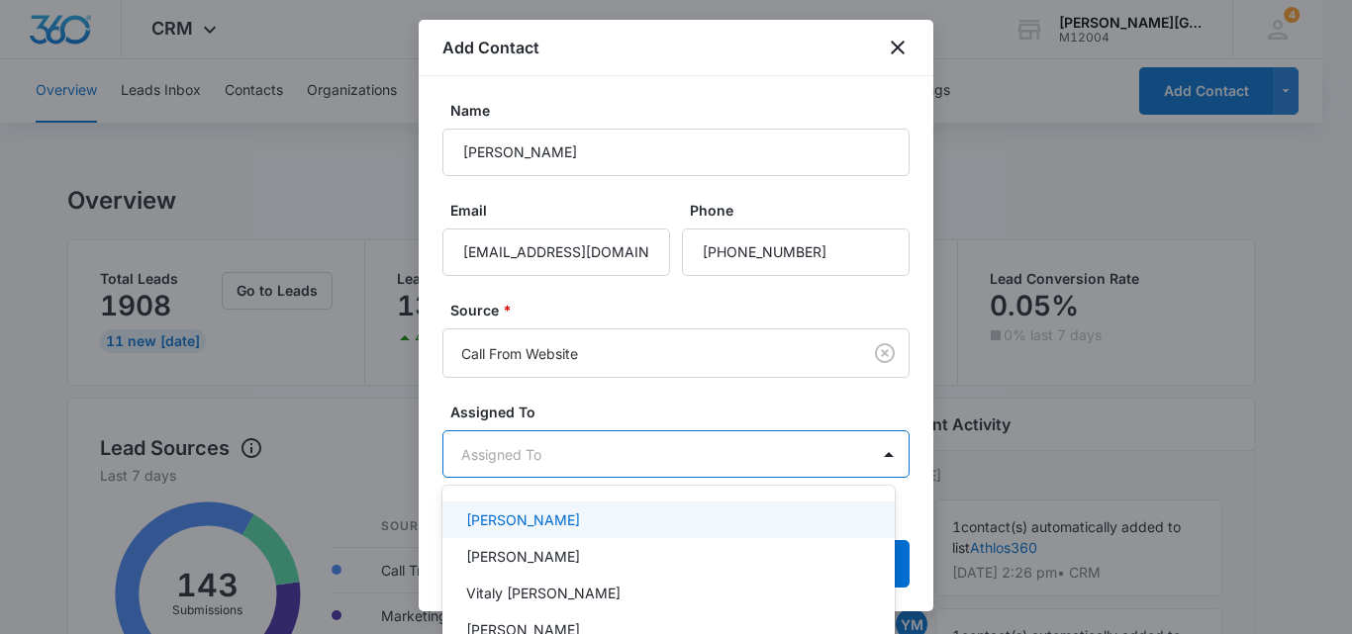
click at [568, 513] on p "Ekaterina Deriabina" at bounding box center [523, 520] width 114 height 21
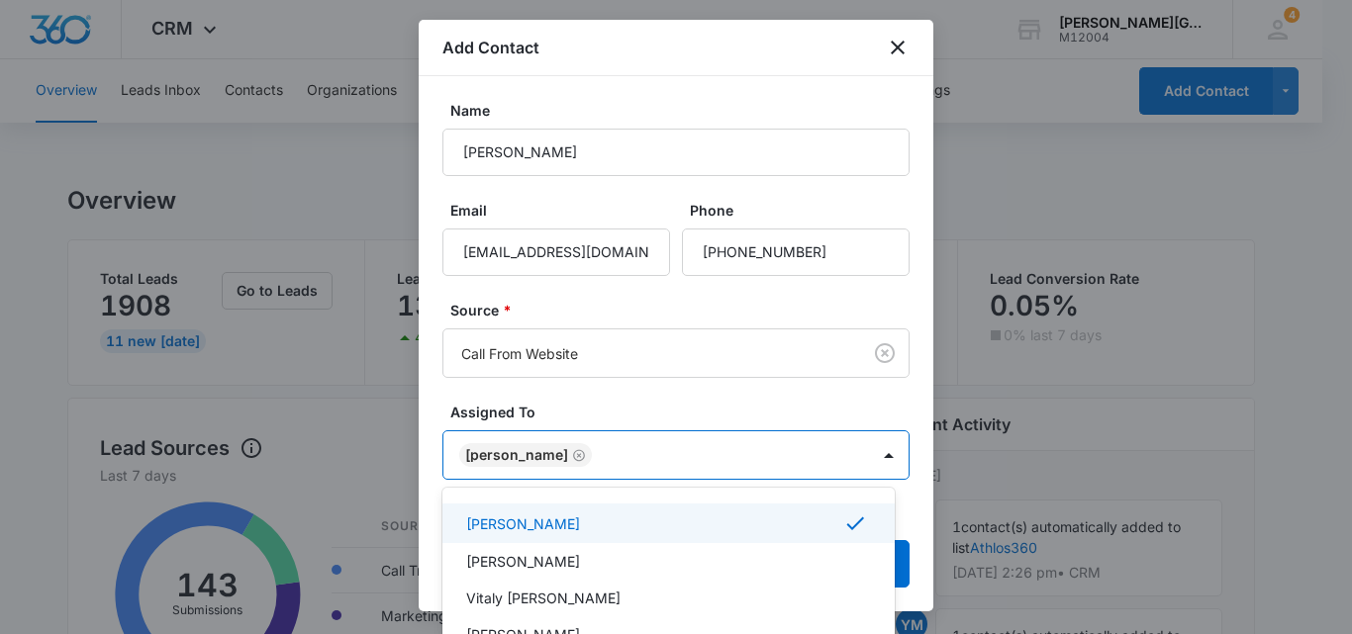
click at [866, 411] on div at bounding box center [676, 317] width 1352 height 634
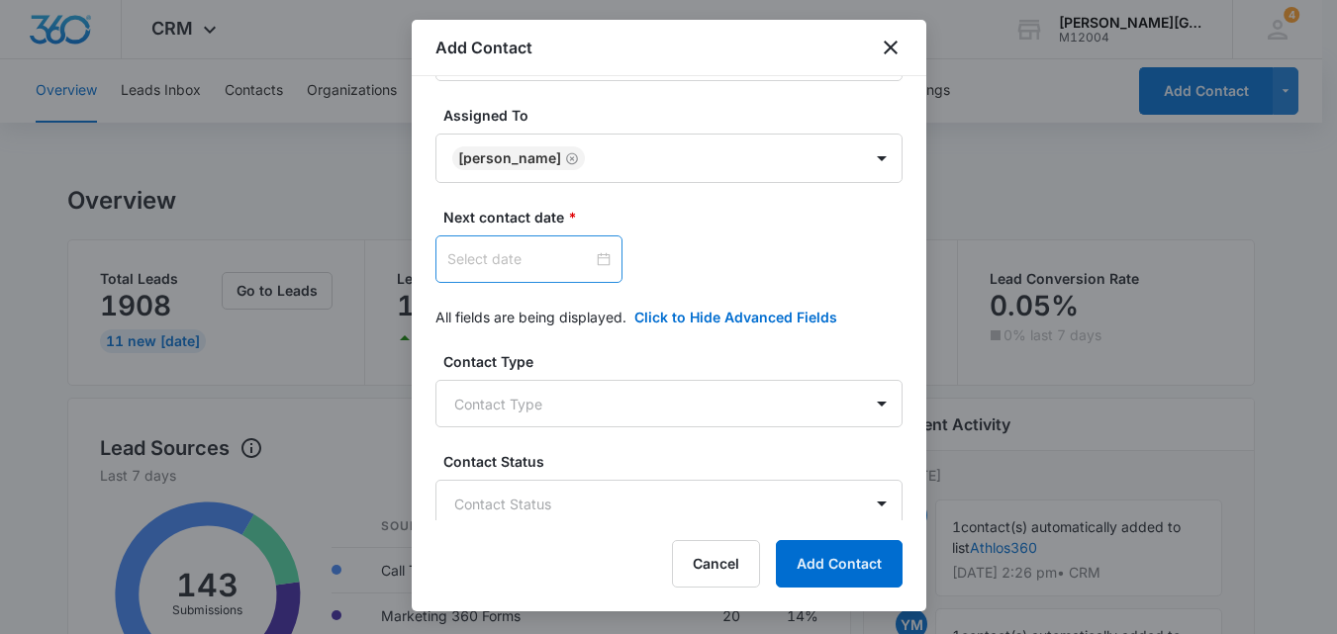
click at [587, 258] on div at bounding box center [528, 259] width 163 height 22
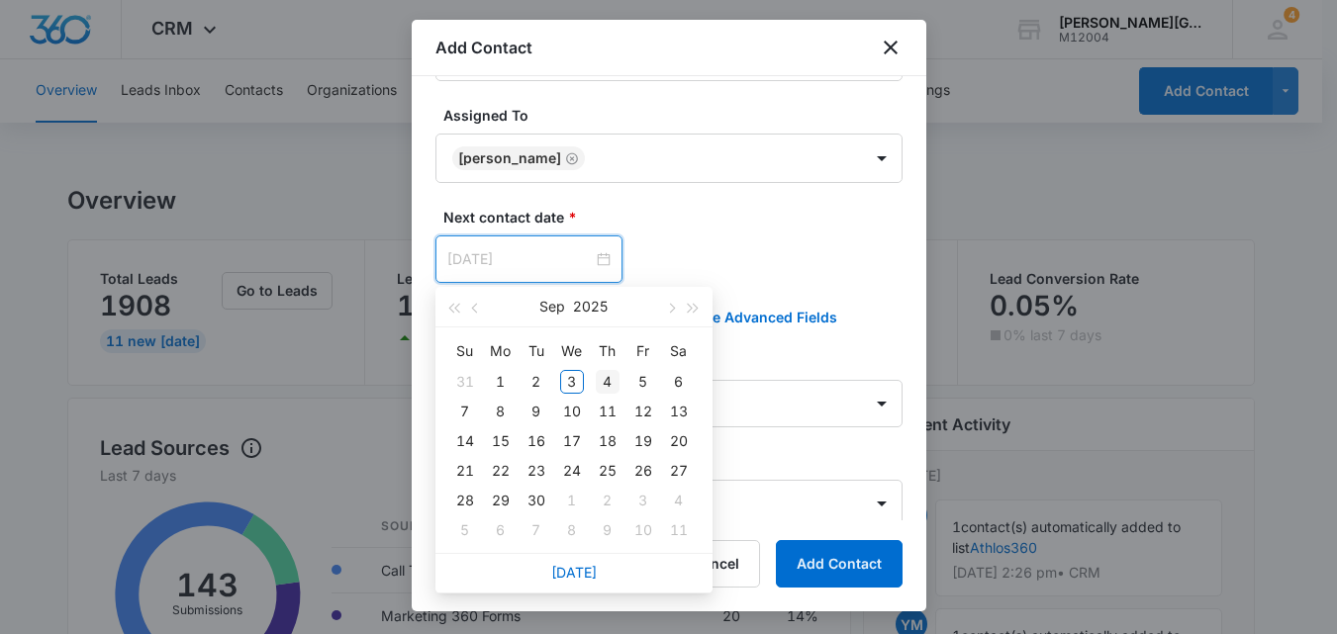
click at [601, 382] on div "4" at bounding box center [608, 382] width 24 height 24
type input "Sep 5, 2025"
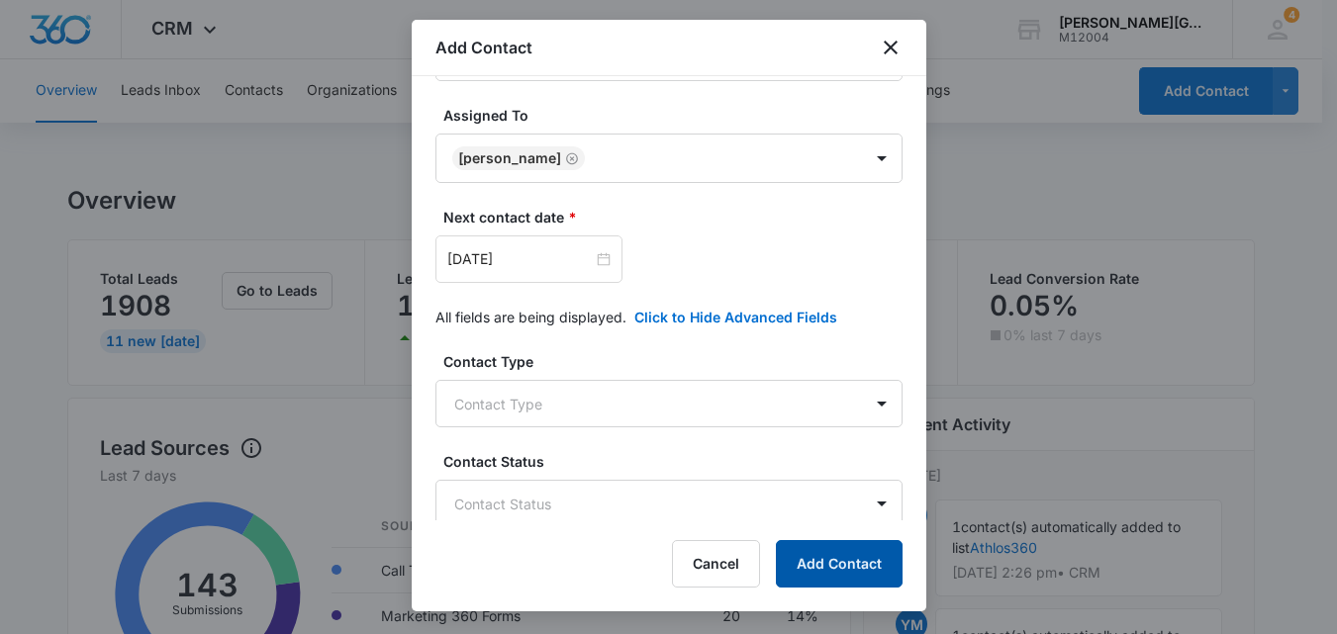
click at [850, 564] on button "Add Contact" at bounding box center [839, 563] width 127 height 47
